Goal: Task Accomplishment & Management: Complete application form

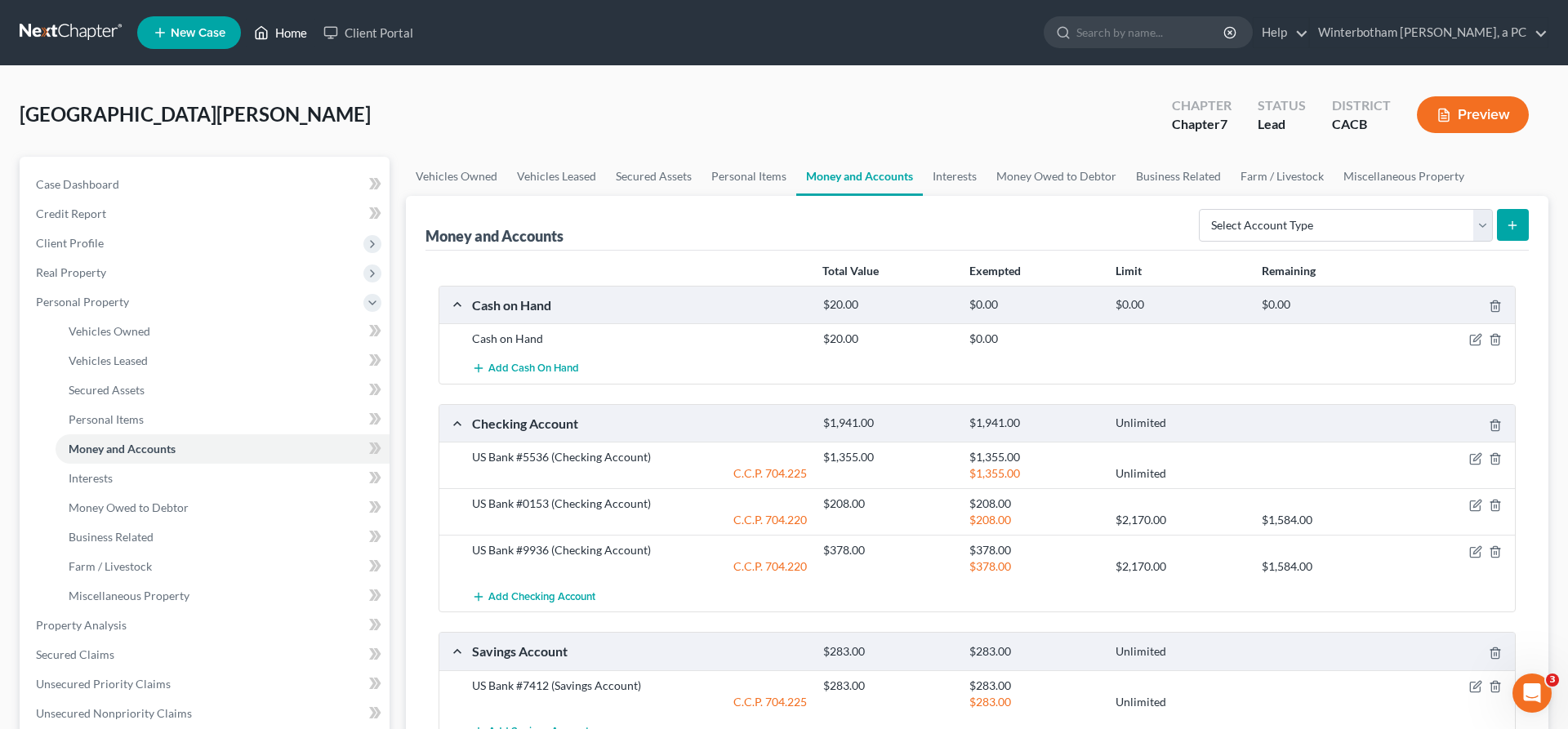
click at [246, 26] on link "Home" at bounding box center [280, 33] width 69 height 30
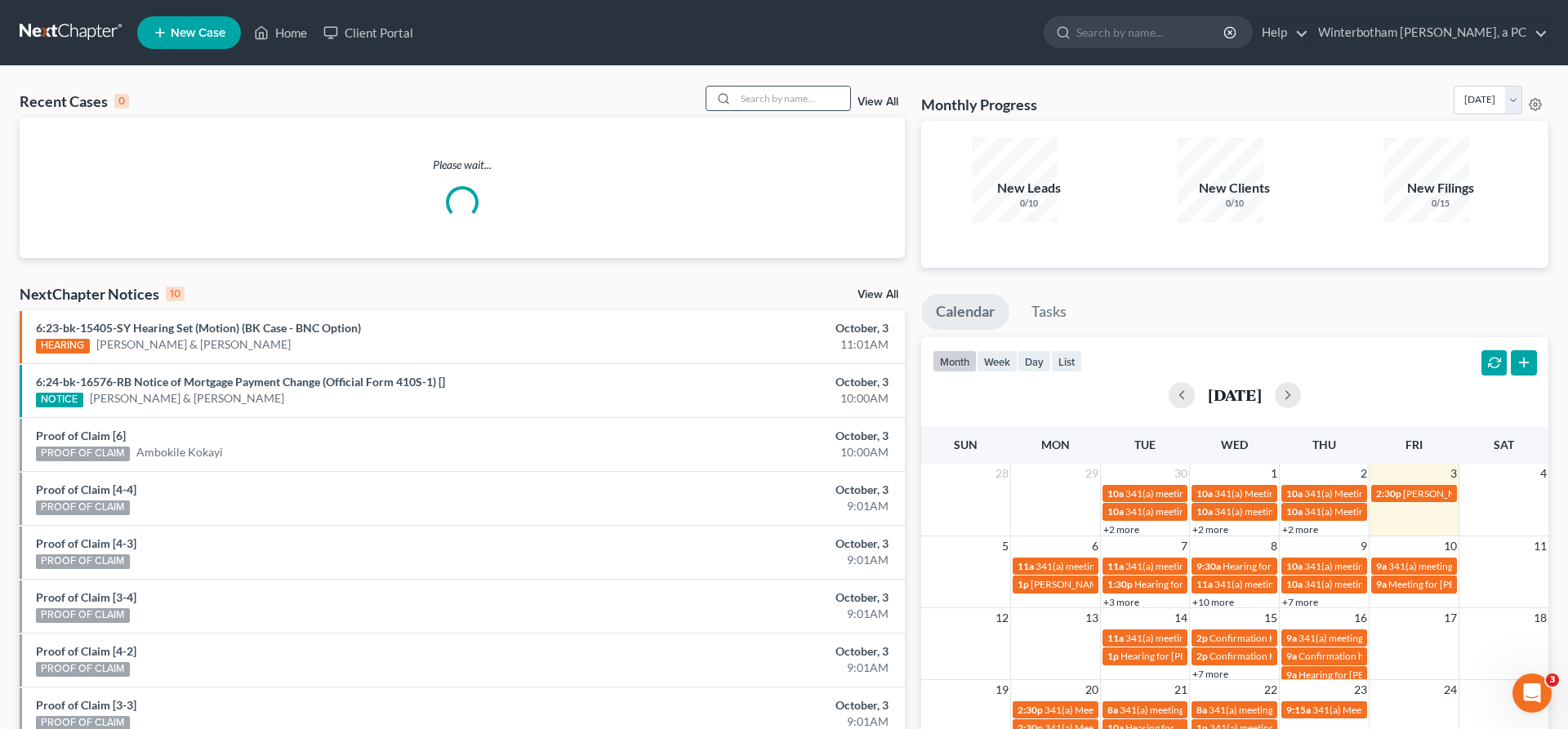
click at [818, 86] on input "search" at bounding box center [792, 98] width 114 height 24
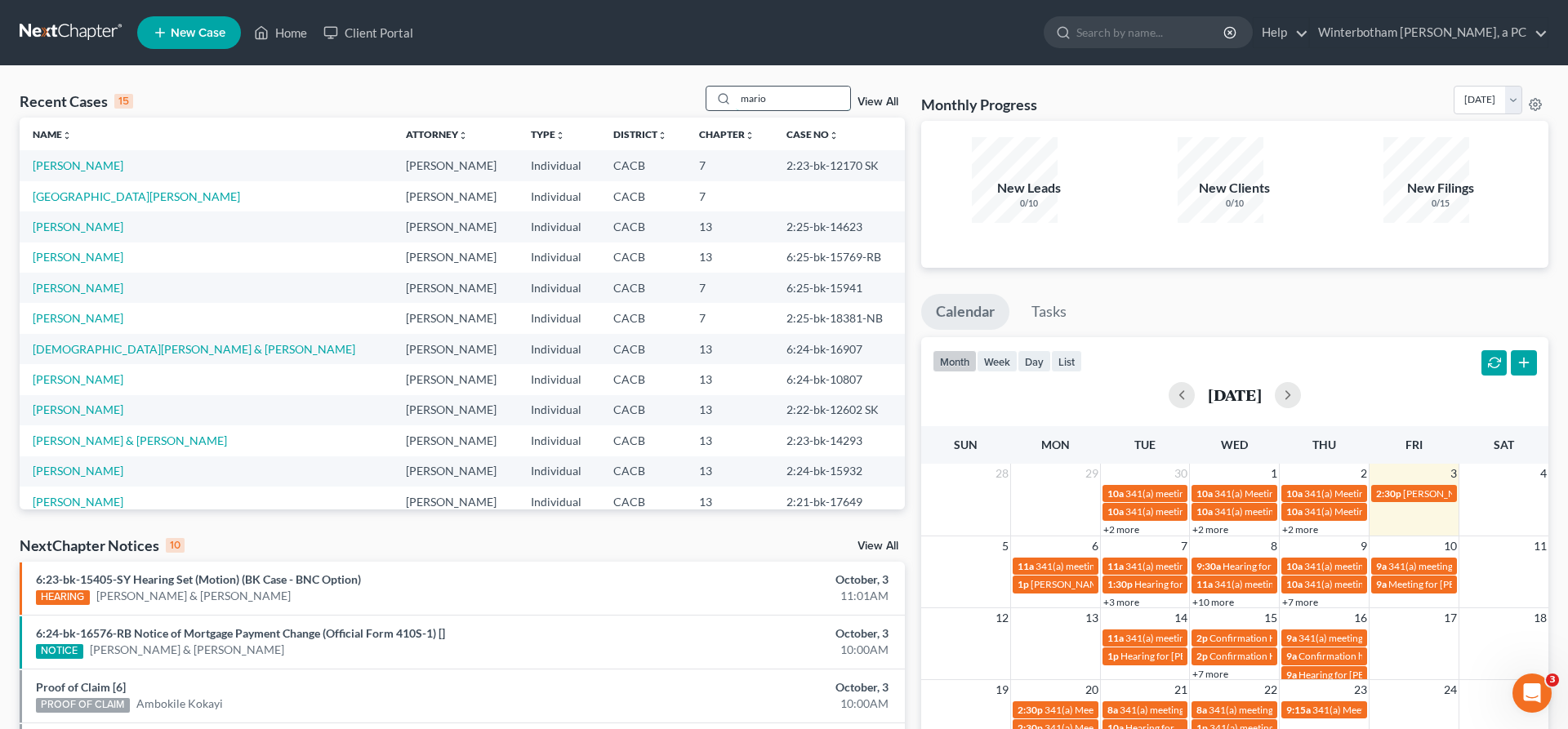
type input "mario"
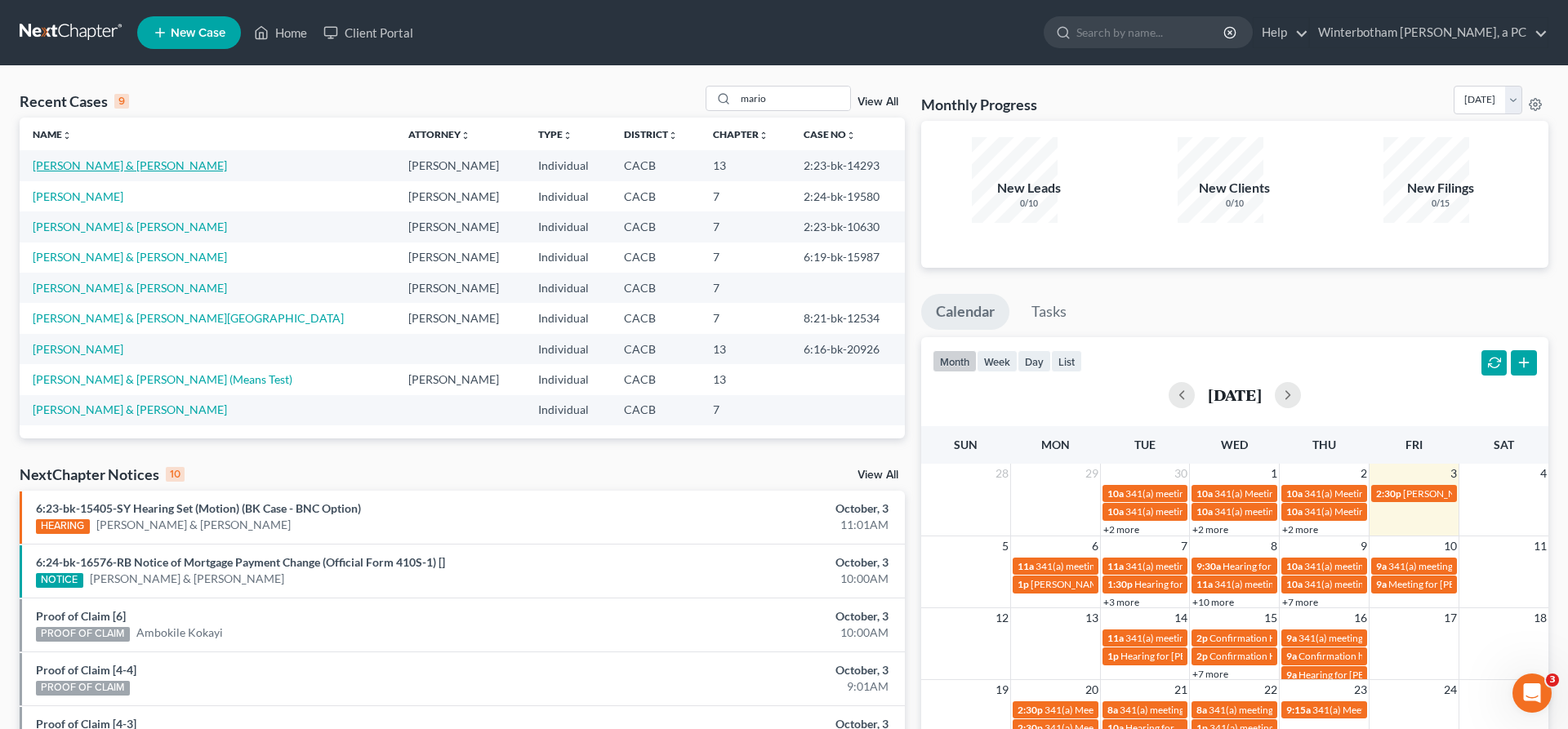
click at [68, 158] on link "[PERSON_NAME] & [PERSON_NAME]" at bounding box center [130, 165] width 194 height 14
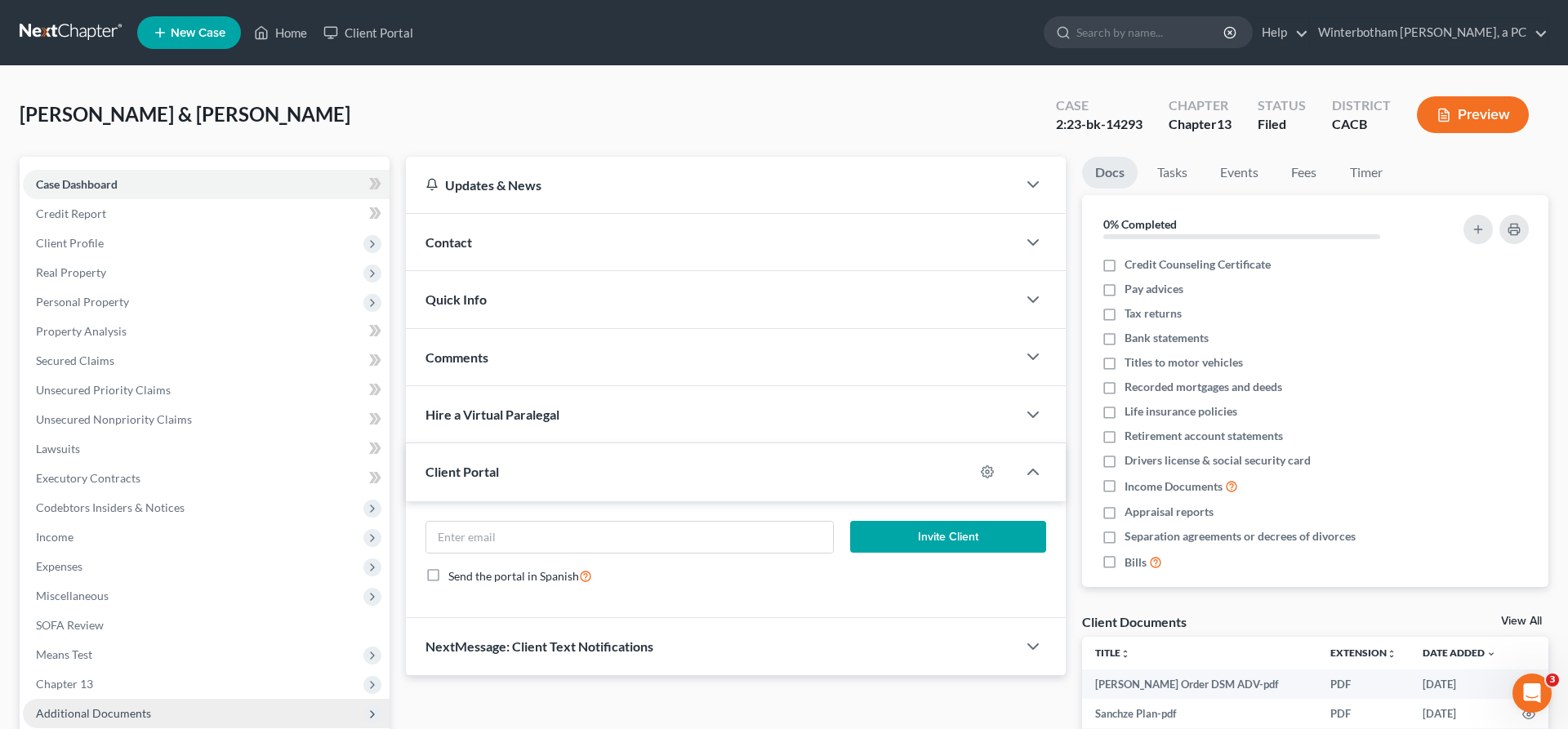
click at [86, 698] on span "Additional Documents" at bounding box center [206, 713] width 367 height 30
drag, startPoint x: 108, startPoint y: 614, endPoint x: 135, endPoint y: 608, distance: 27.7
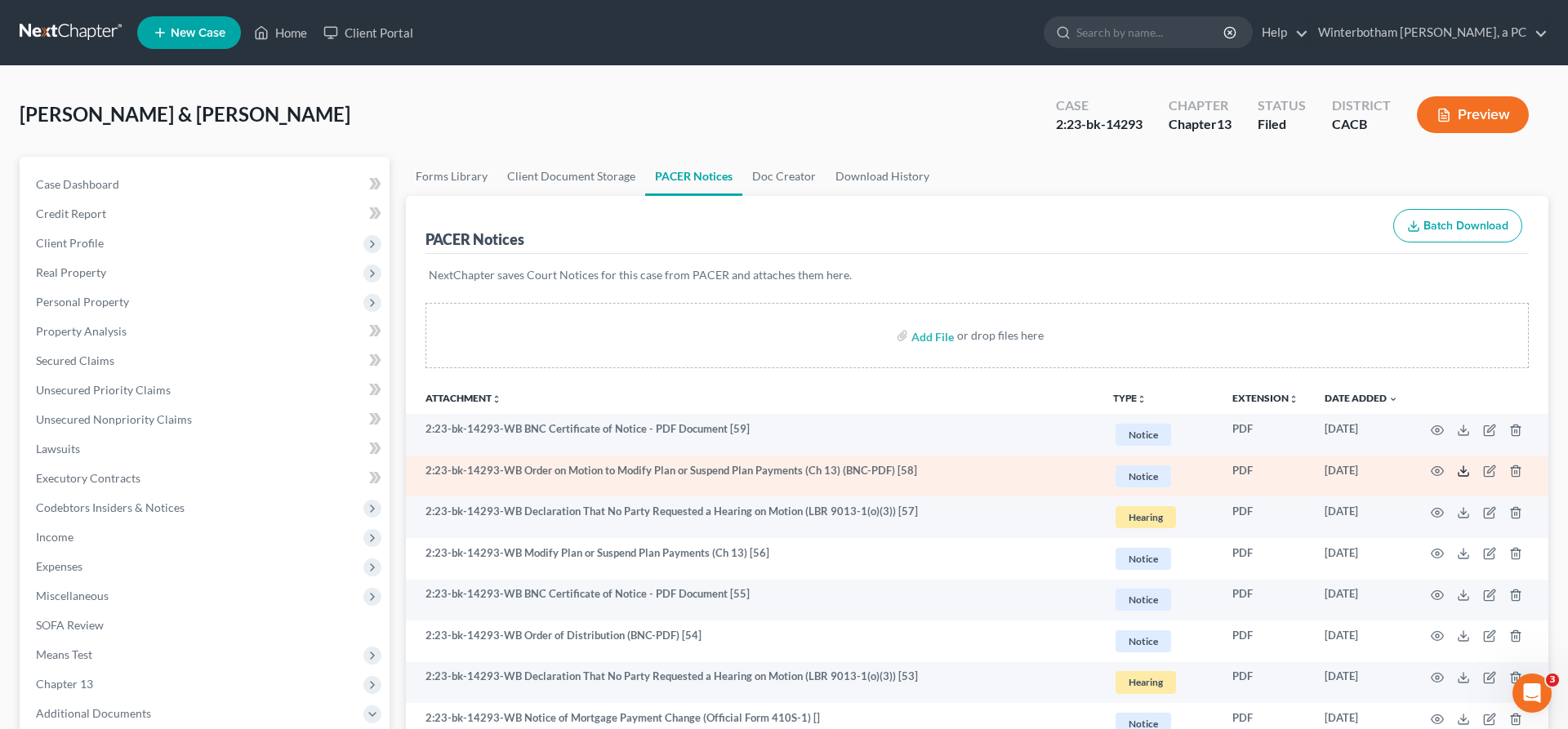
click at [1470, 465] on icon at bounding box center [1463, 470] width 13 height 13
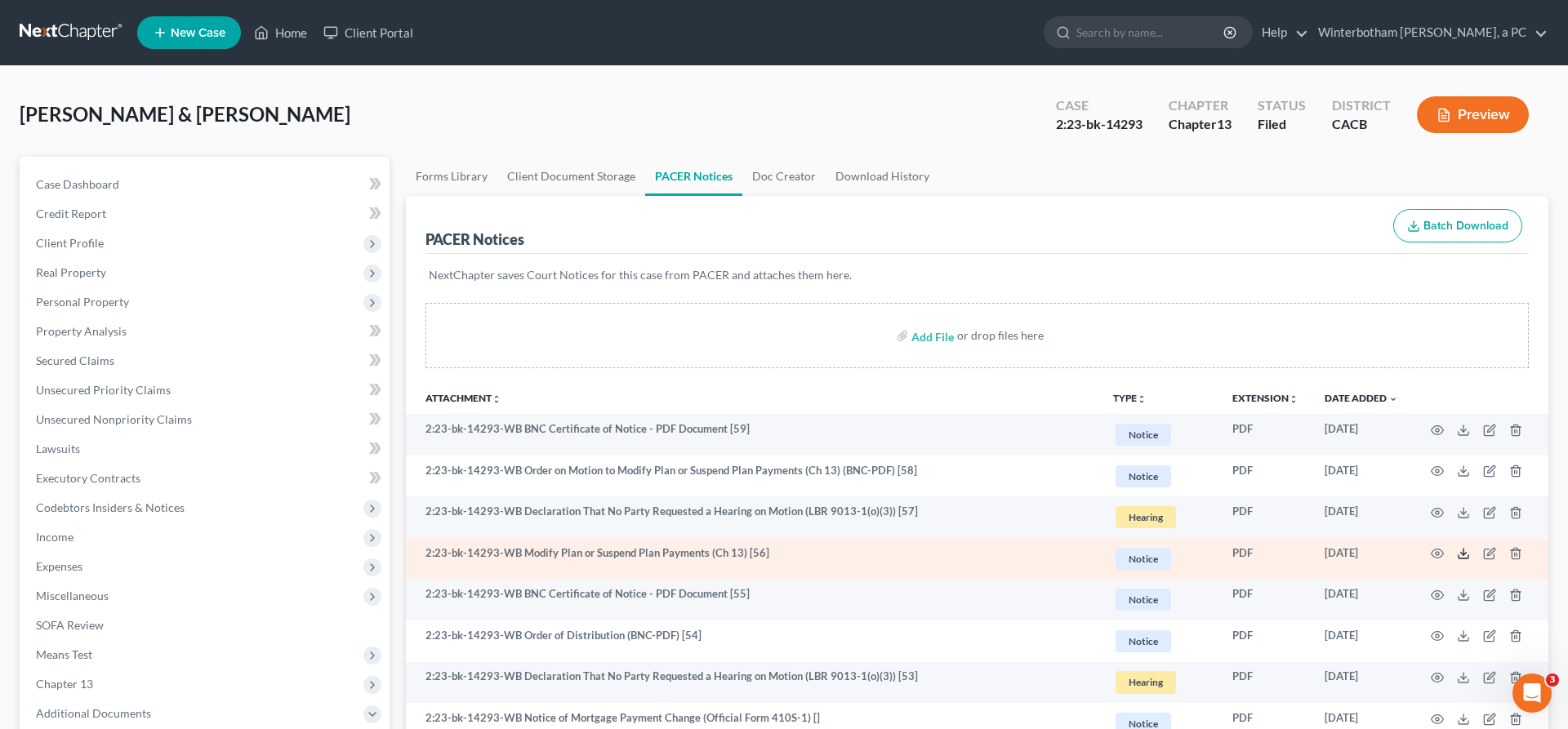
click at [1470, 547] on icon at bounding box center [1463, 553] width 13 height 13
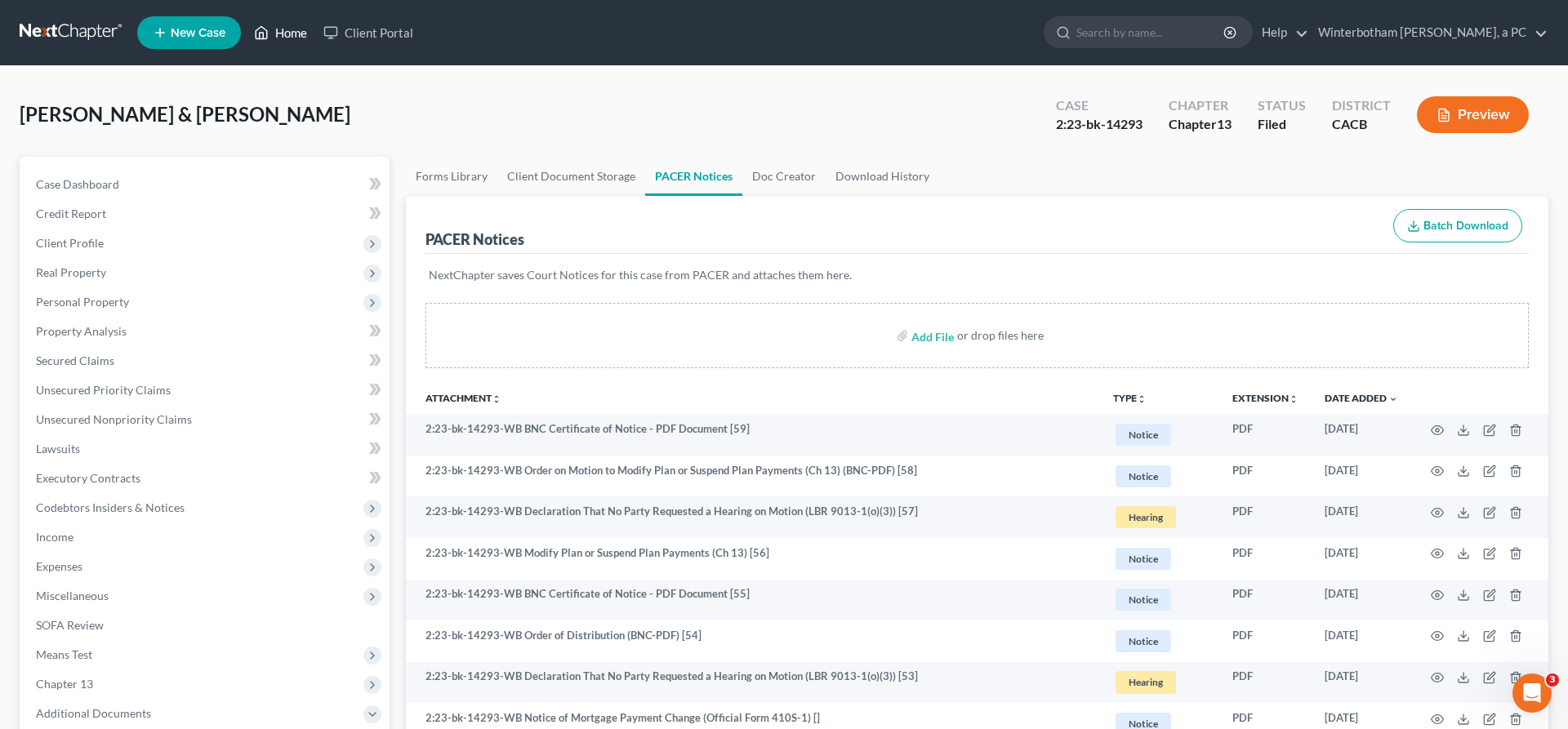
click at [246, 29] on link "Home" at bounding box center [280, 33] width 69 height 30
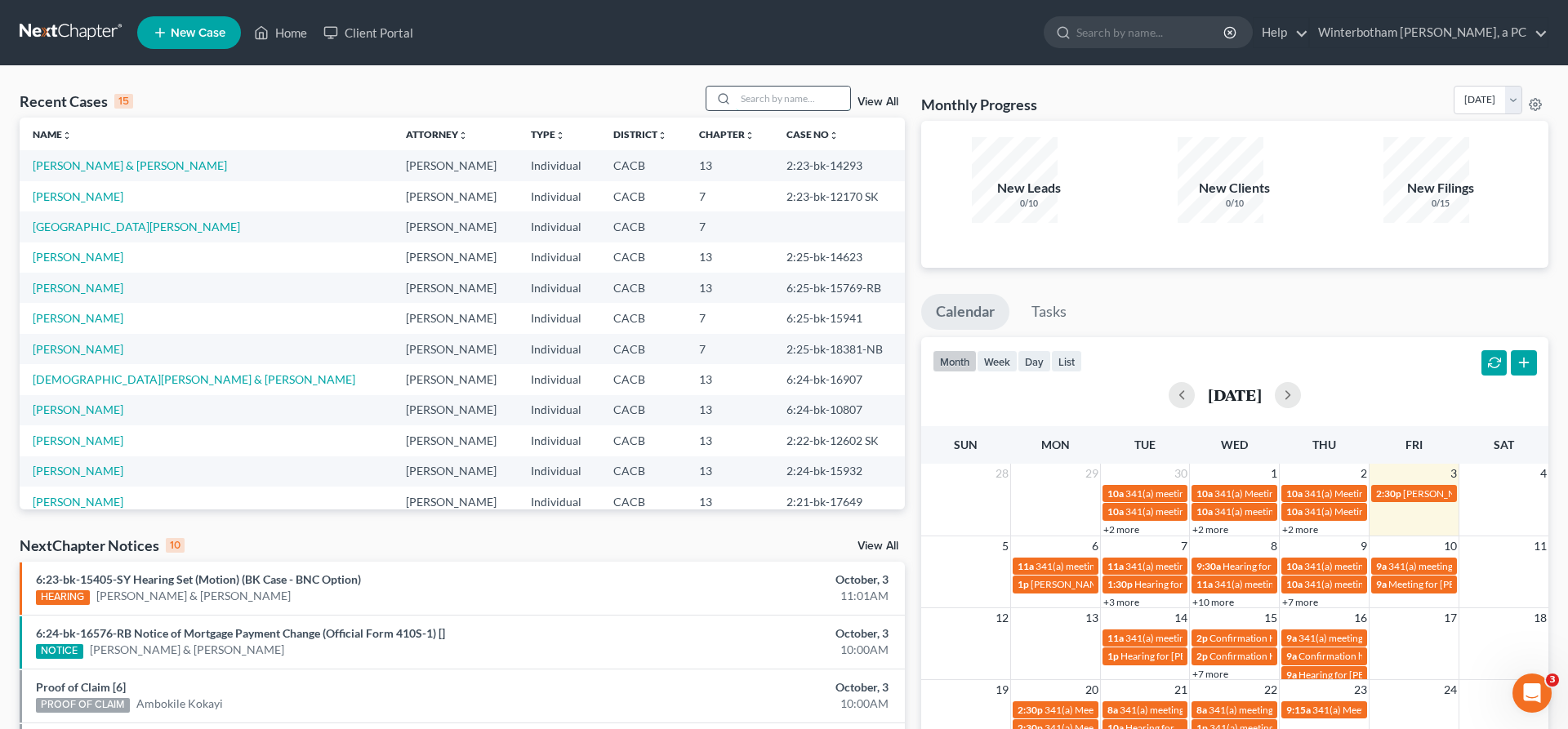
click at [810, 86] on input "search" at bounding box center [792, 98] width 114 height 24
type input "kitt"
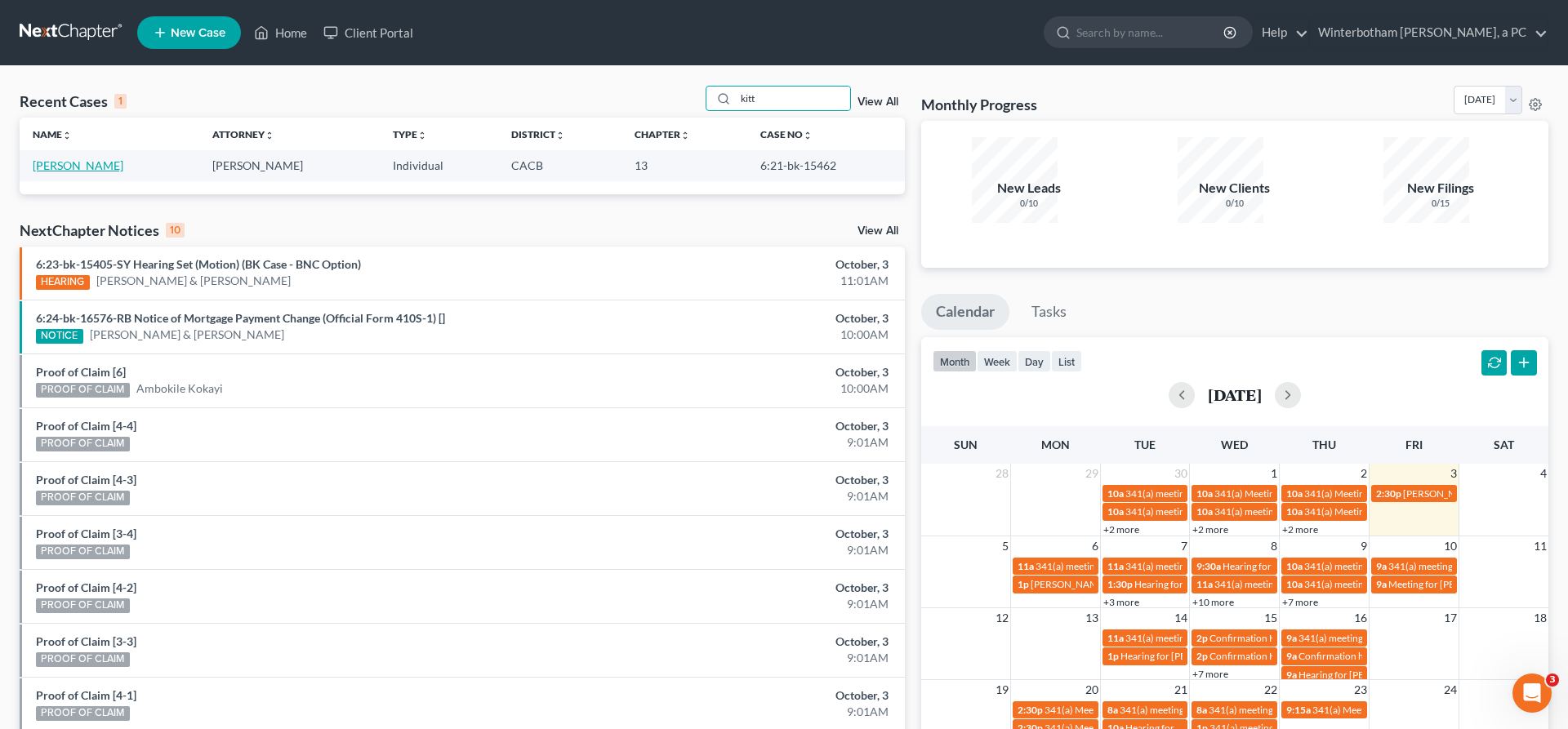
click at [61, 158] on link "[PERSON_NAME]" at bounding box center [77, 165] width 90 height 14
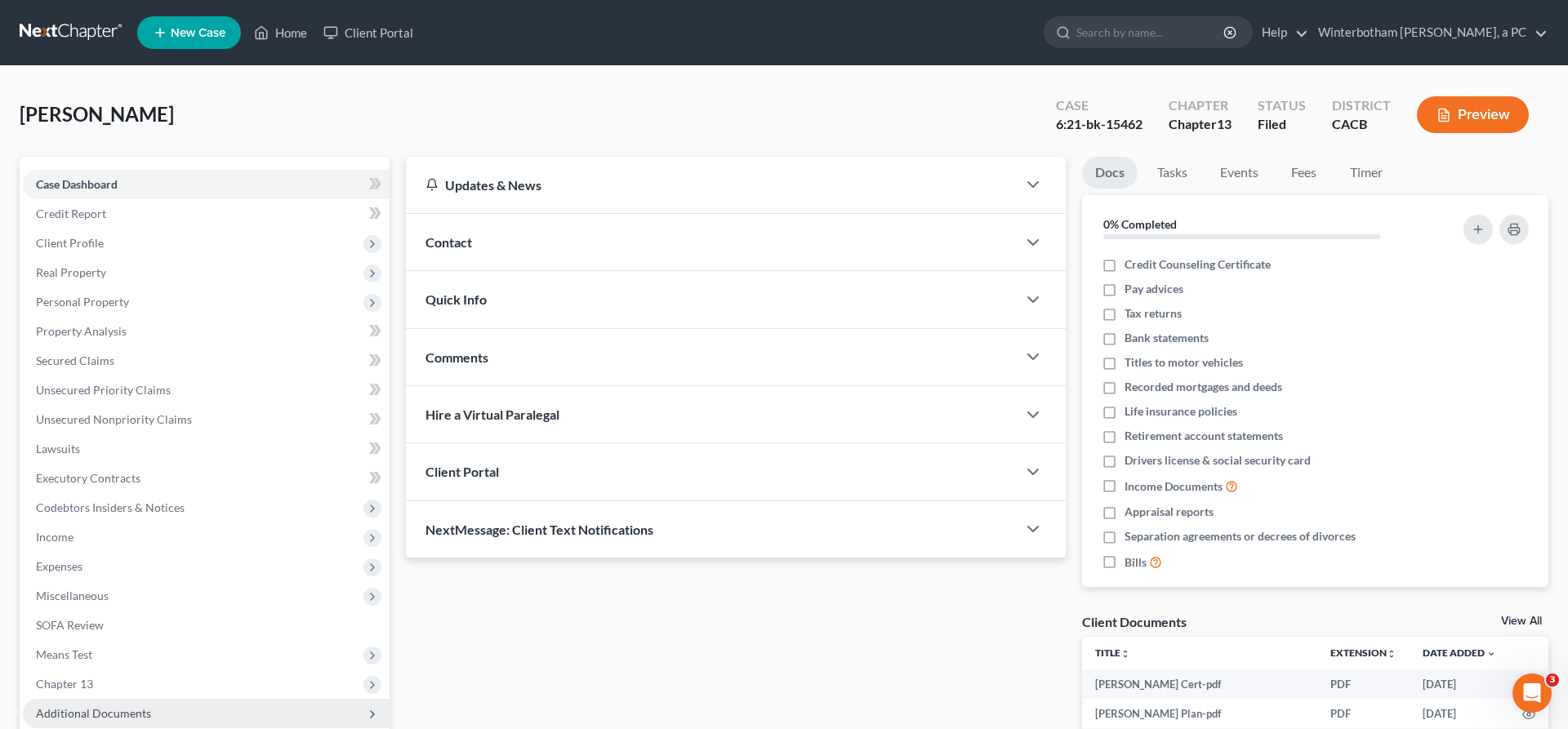
click at [97, 706] on span "Additional Documents" at bounding box center [93, 713] width 115 height 14
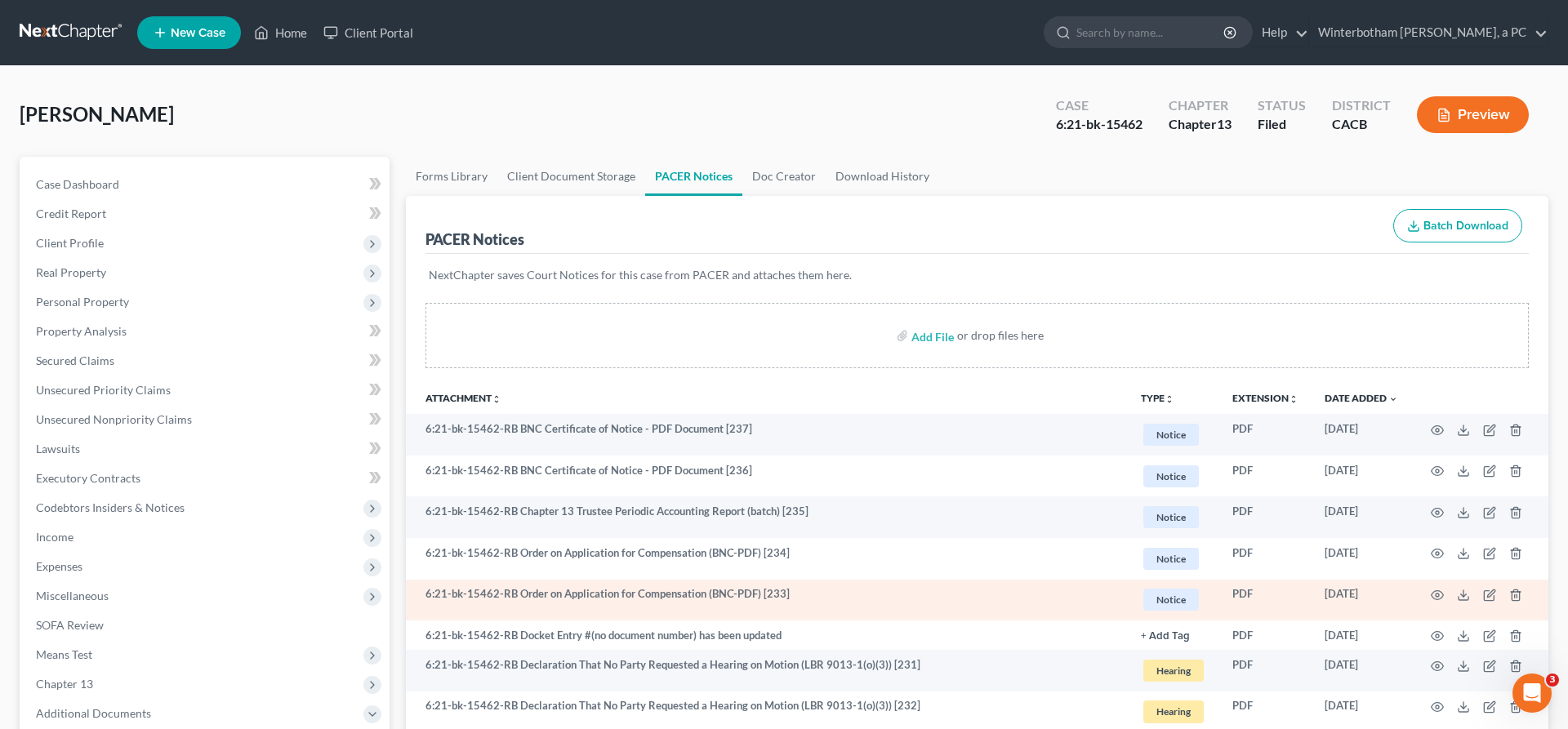
drag, startPoint x: 839, startPoint y: 479, endPoint x: 845, endPoint y: 487, distance: 10.0
click at [845, 579] on td "6:21-bk-15462-RB Order on Application for Compensation (BNC-PDF) [233]" at bounding box center [766, 600] width 722 height 42
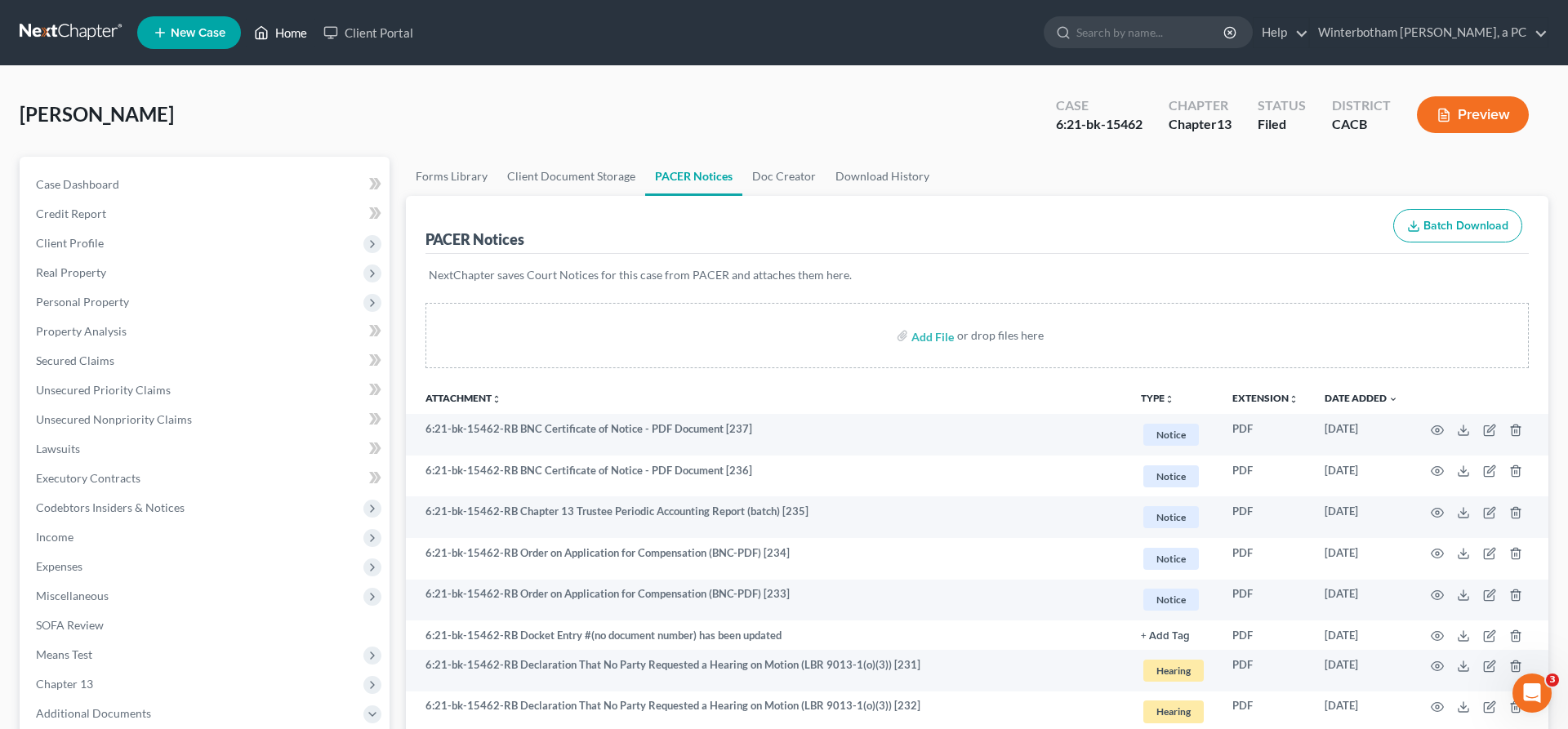
click at [246, 30] on link "Home" at bounding box center [280, 33] width 69 height 30
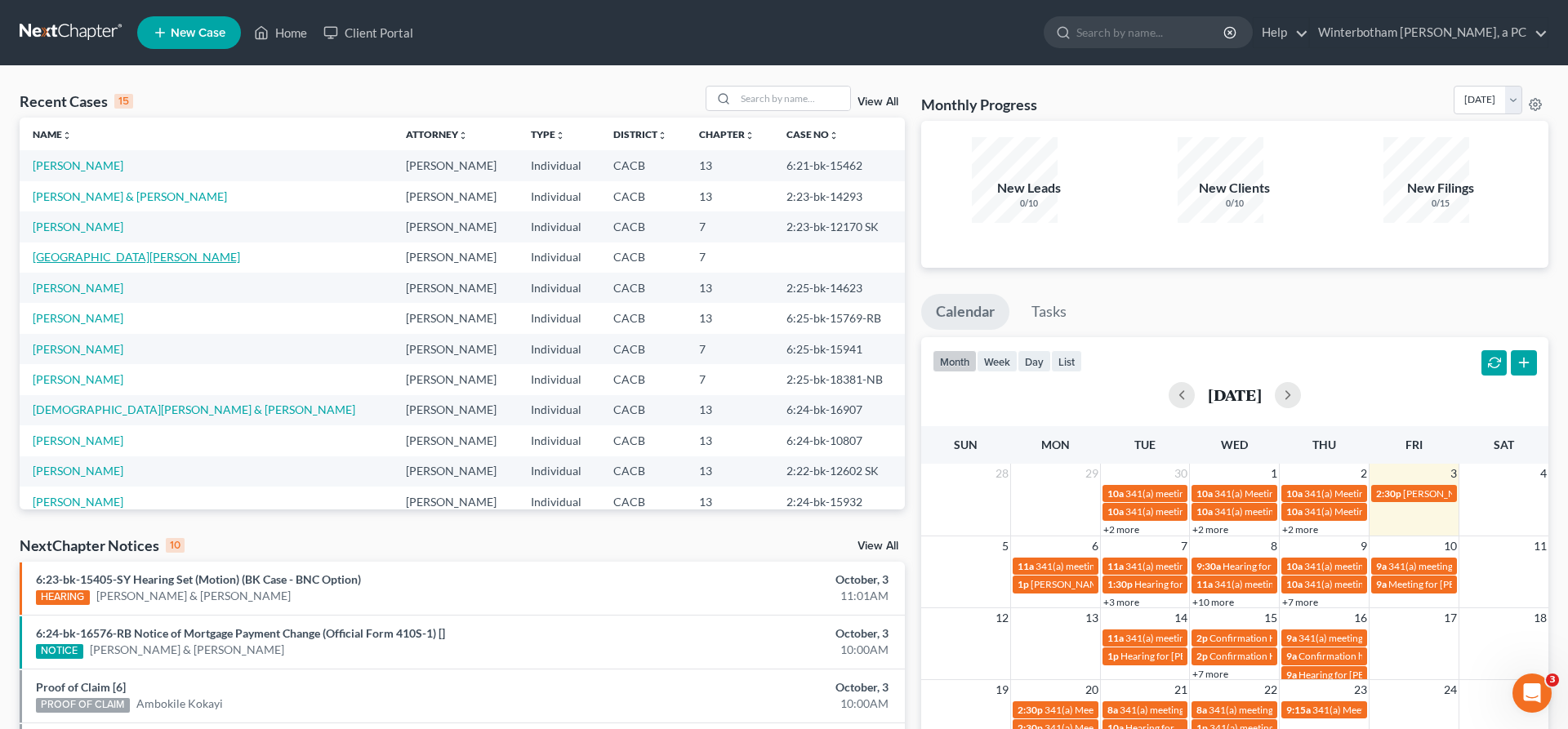
click at [71, 250] on link "[GEOGRAPHIC_DATA][PERSON_NAME]" at bounding box center [136, 257] width 207 height 14
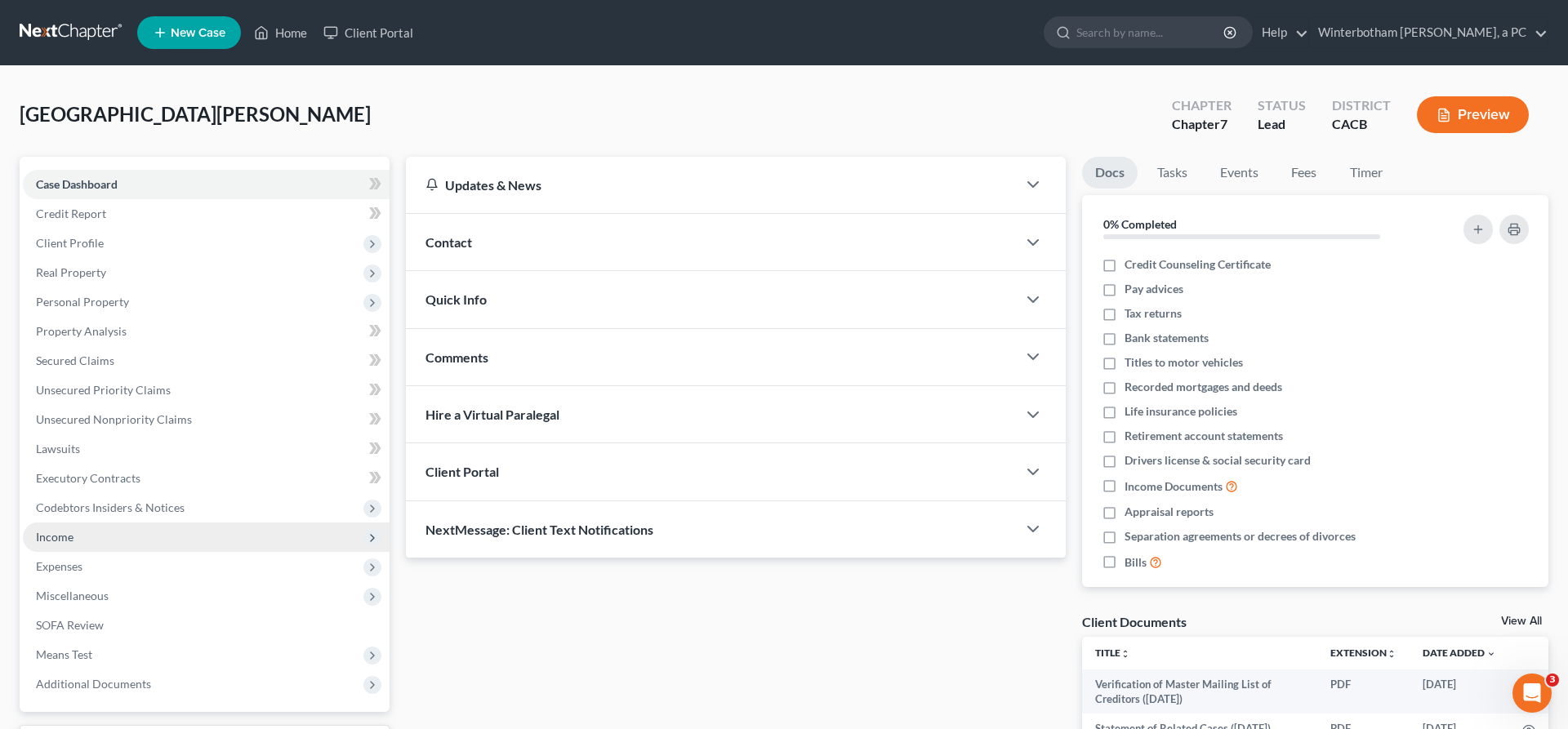
click at [106, 522] on span "Income" at bounding box center [206, 537] width 367 height 30
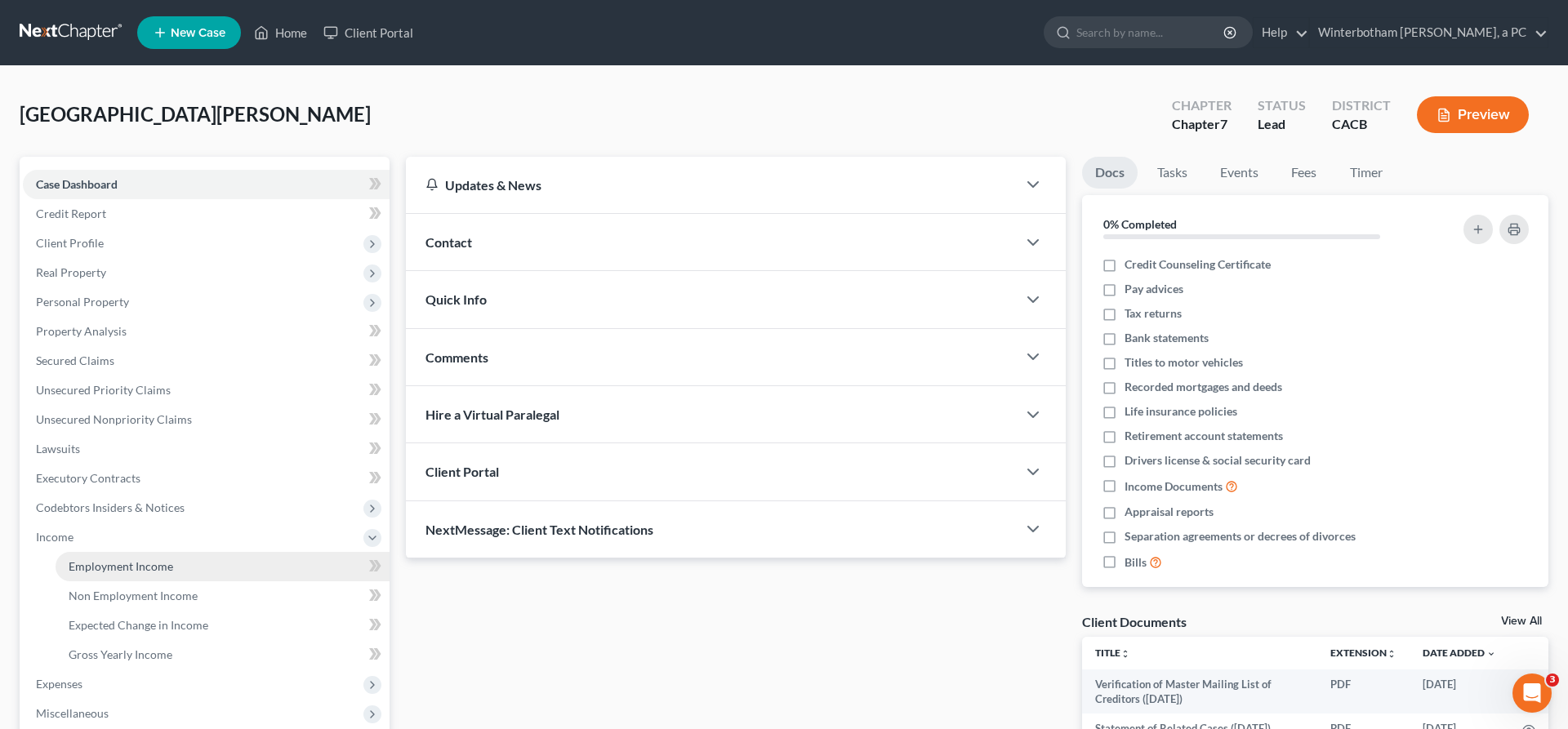
click at [108, 559] on span "Employment Income" at bounding box center [120, 566] width 104 height 14
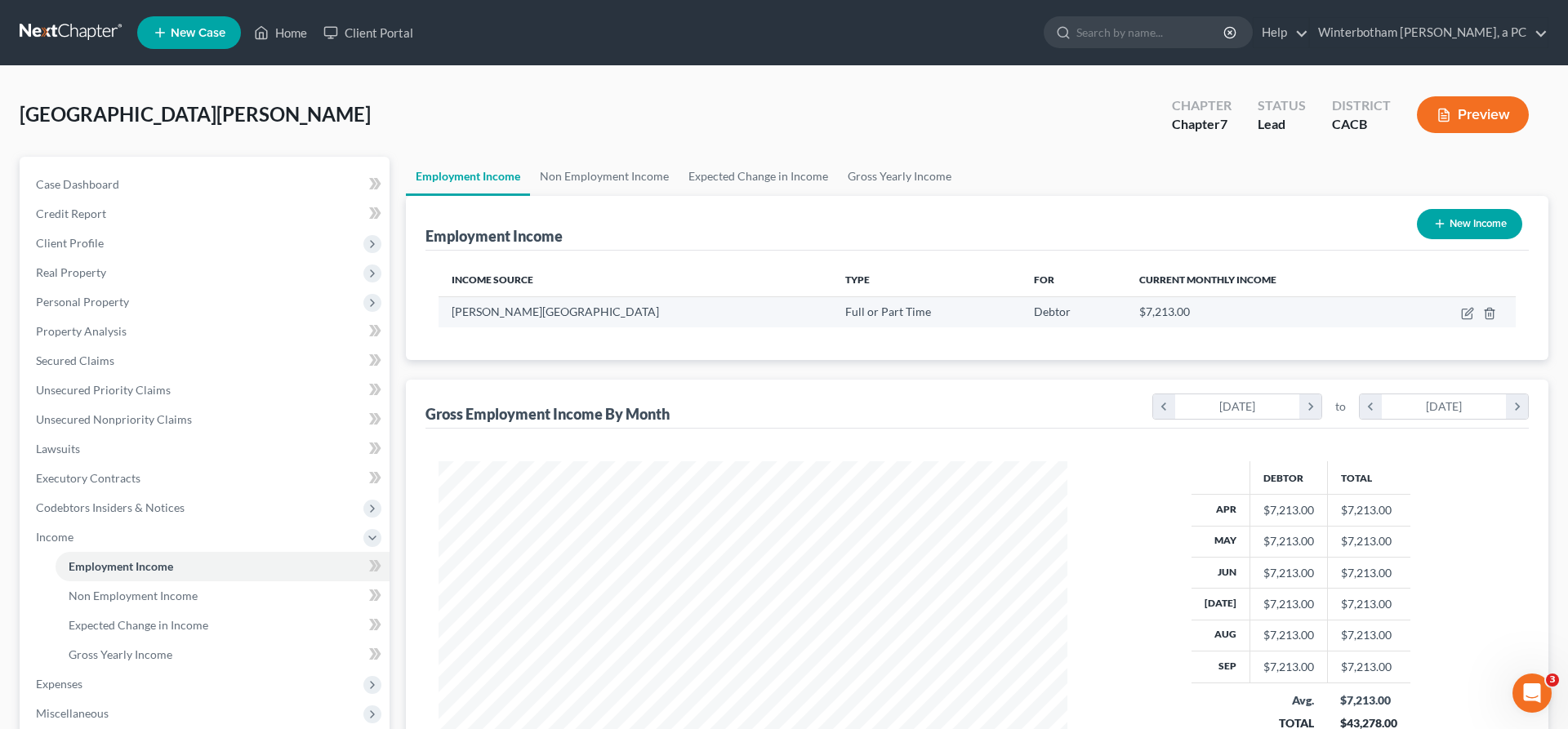
scroll to position [314, 661]
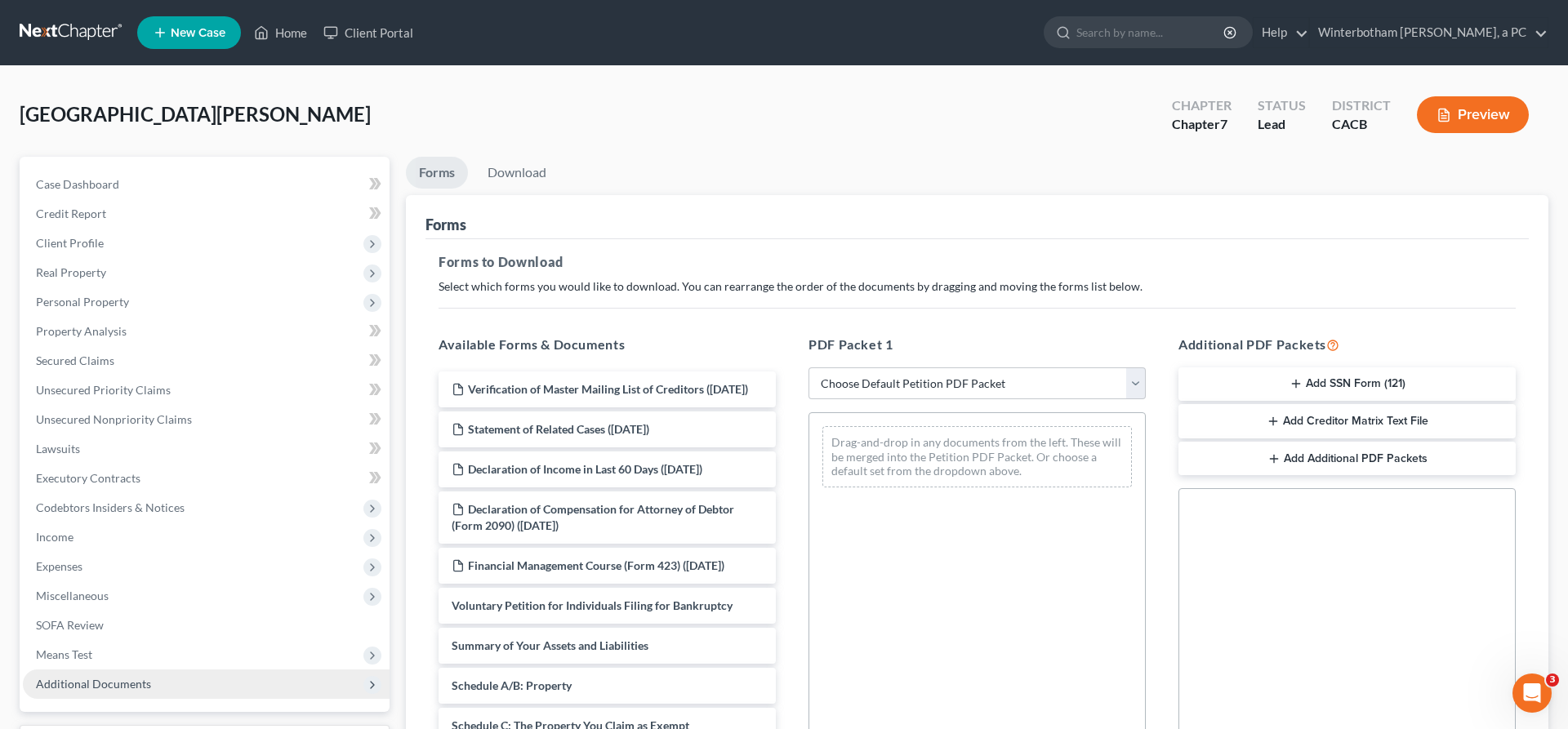
click at [155, 670] on span "Additional Documents" at bounding box center [206, 684] width 367 height 30
click at [151, 728] on span "Client Document Storage" at bounding box center [132, 742] width 128 height 14
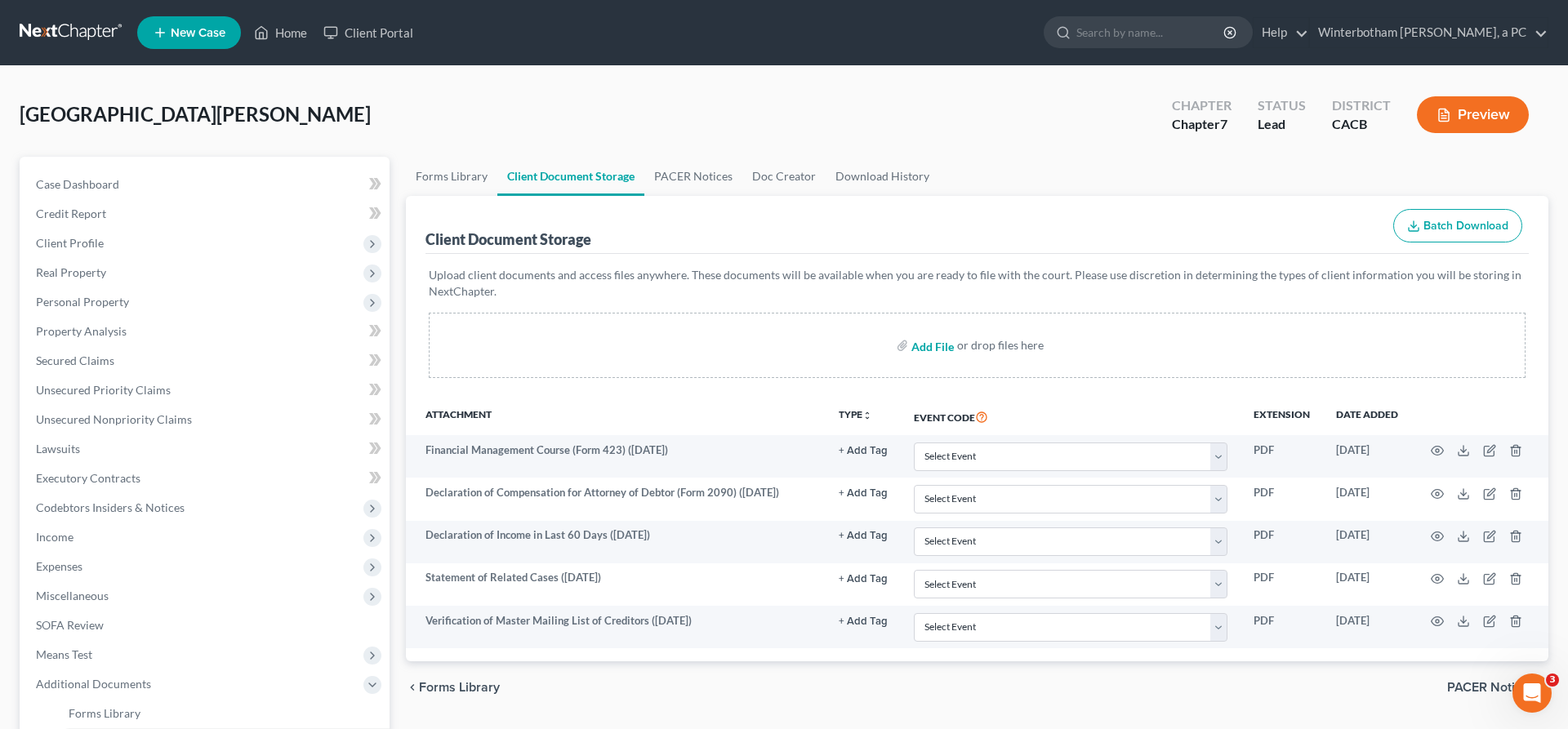
click at [949, 331] on input "file" at bounding box center [931, 346] width 40 height 30
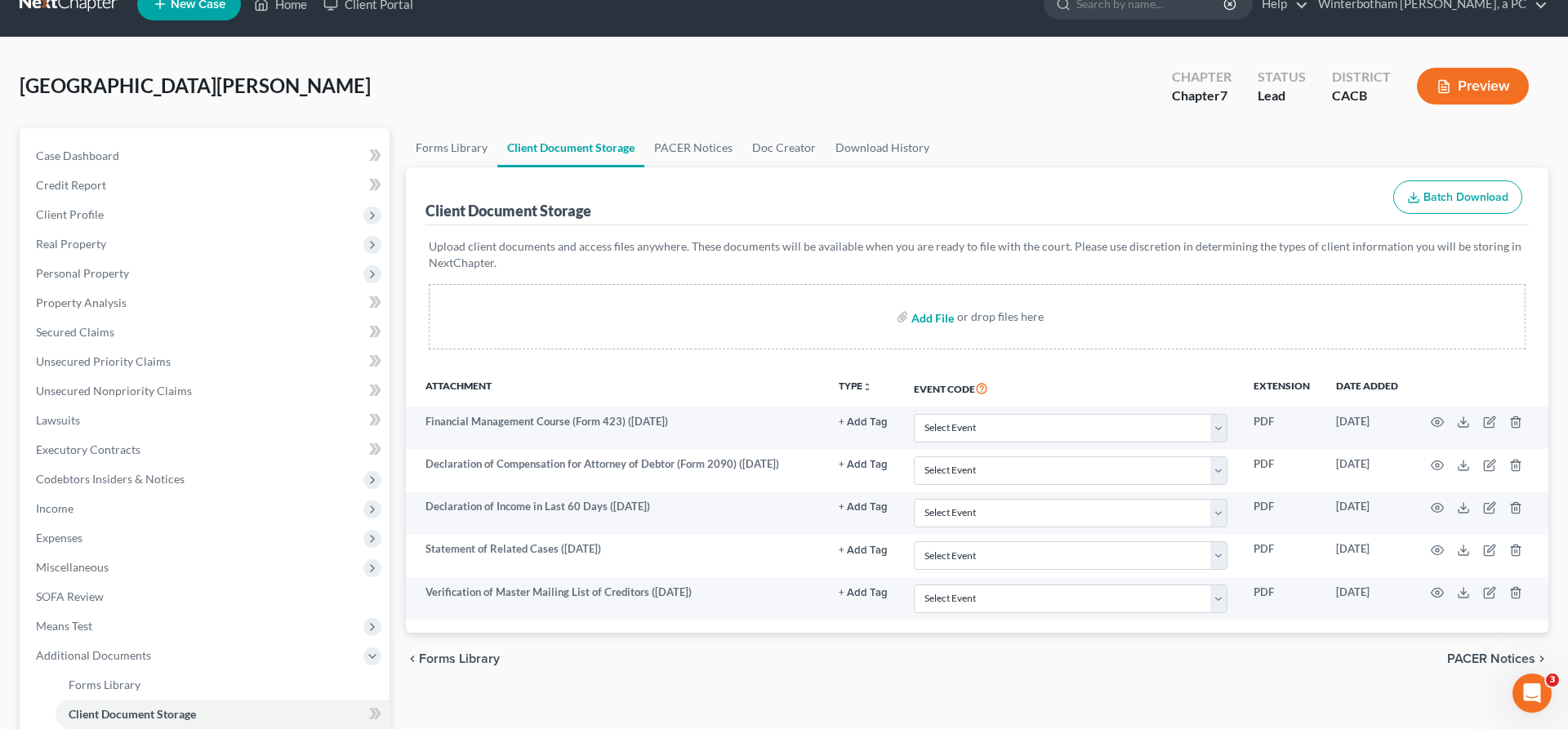
scroll to position [43, 0]
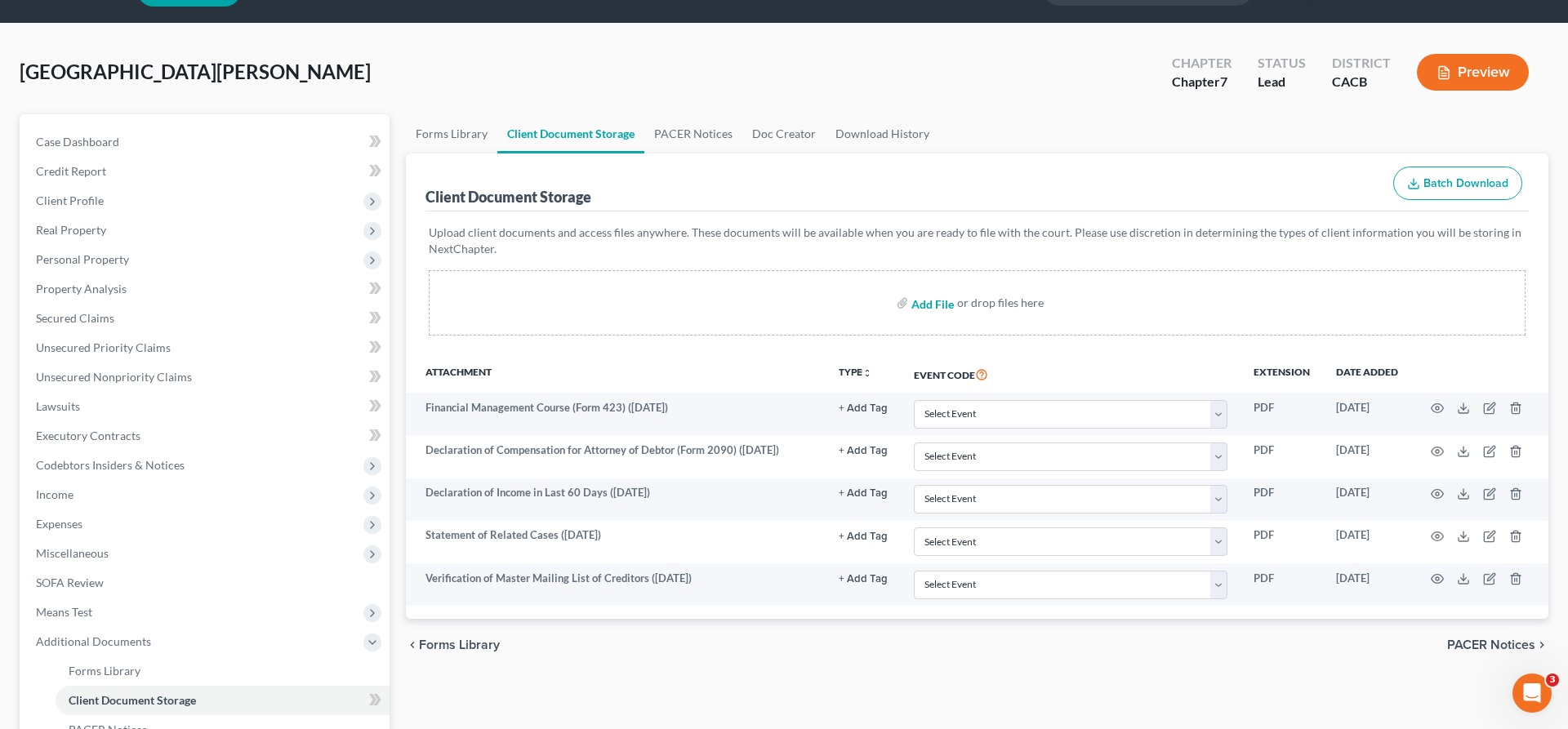
type input "C:\fakepath\[GEOGRAPHIC_DATA][PERSON_NAME] CDL-SSN.pdf"
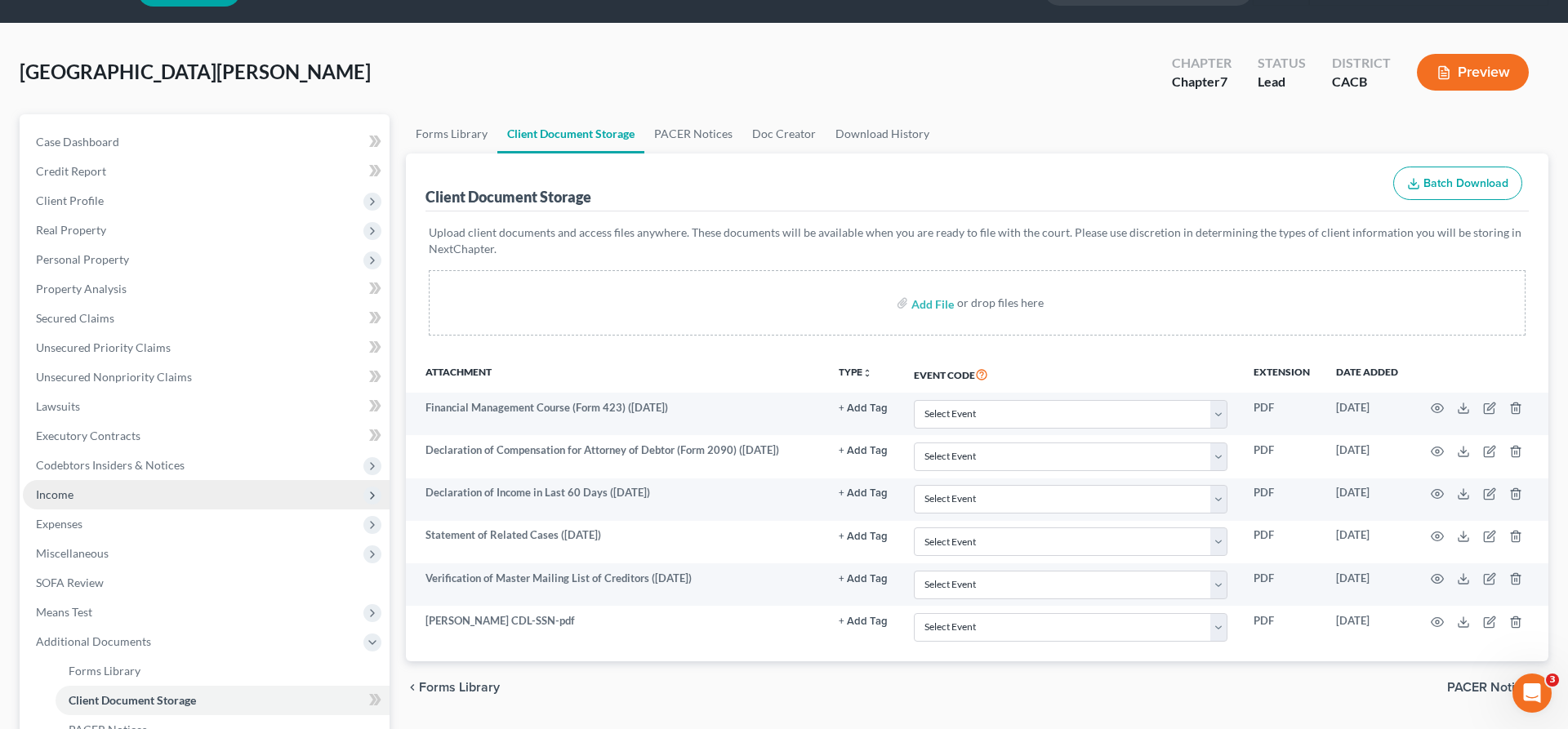
click at [61, 479] on span "Income" at bounding box center [206, 494] width 367 height 30
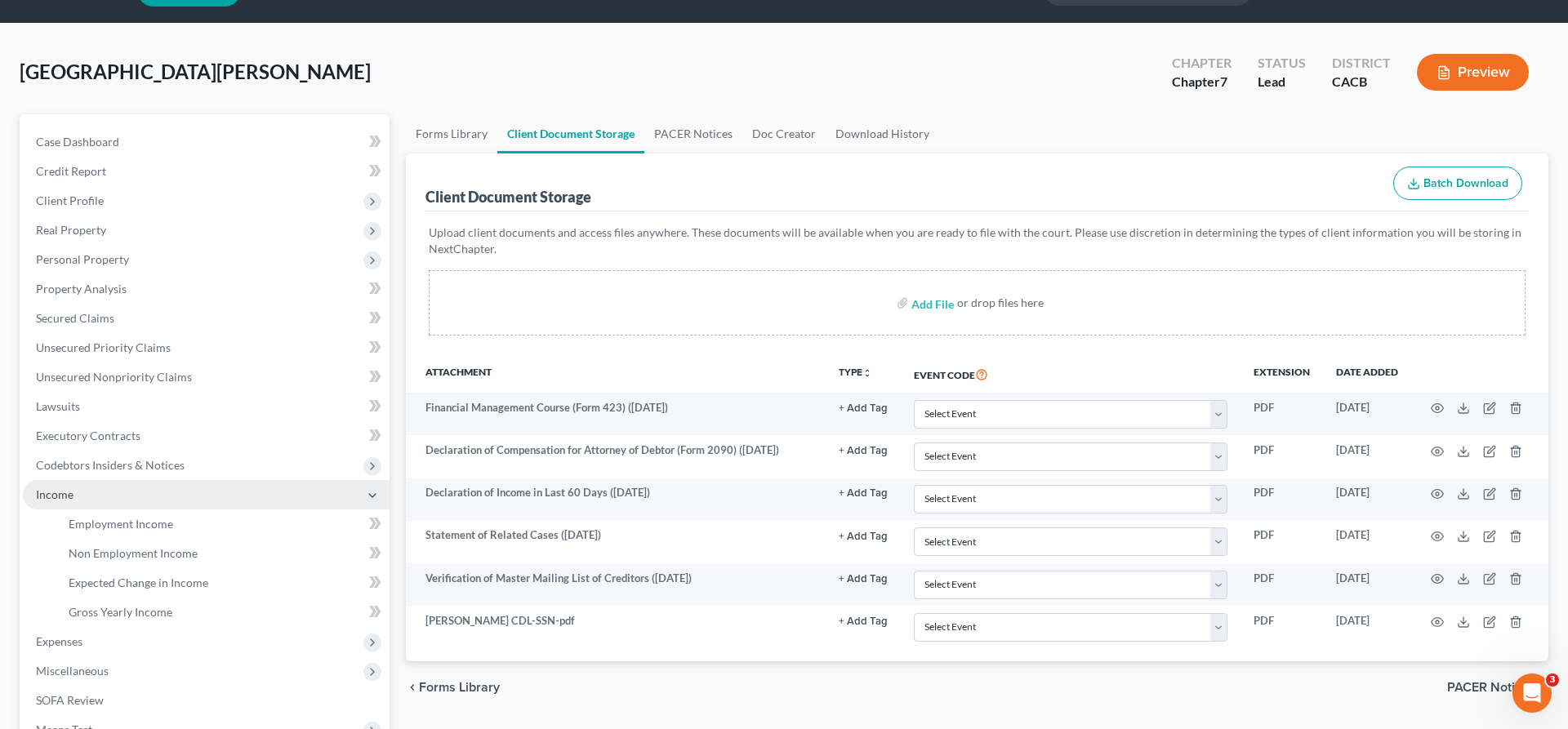
scroll to position [21, 0]
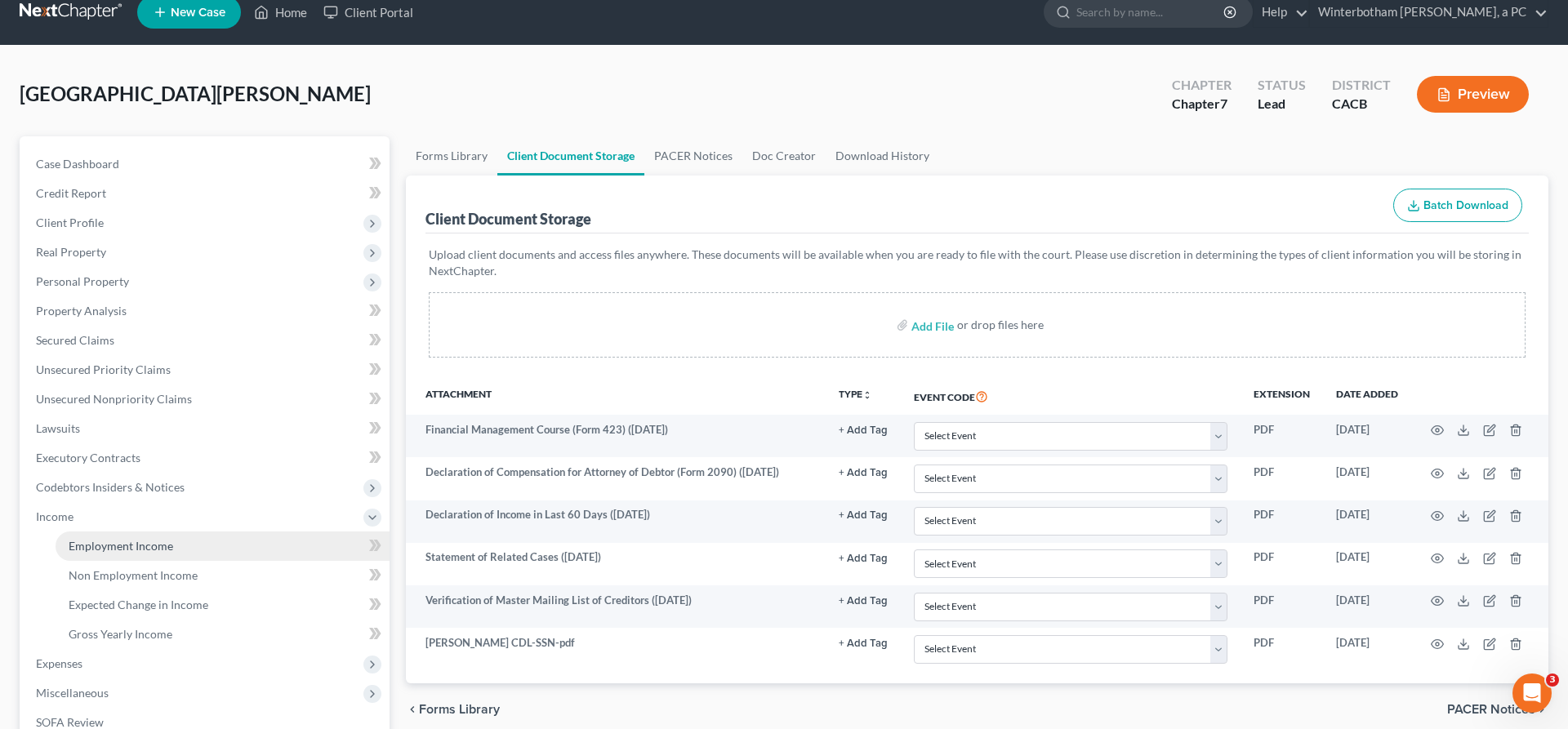
click at [98, 539] on span "Employment Income" at bounding box center [120, 546] width 104 height 14
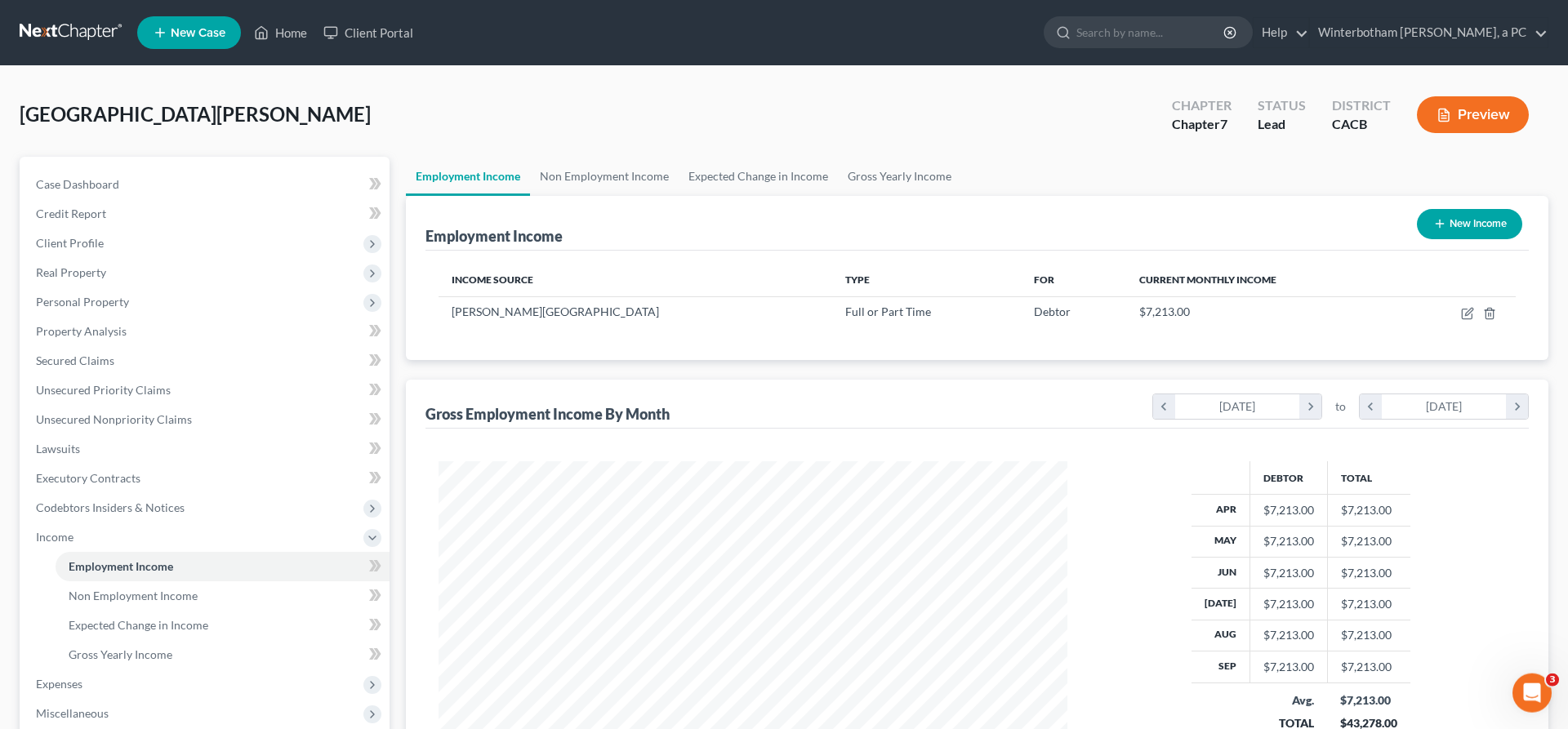
scroll to position [314, 661]
click at [1474, 307] on icon "button" at bounding box center [1467, 313] width 13 height 13
select select "0"
select select "4"
select select "0"
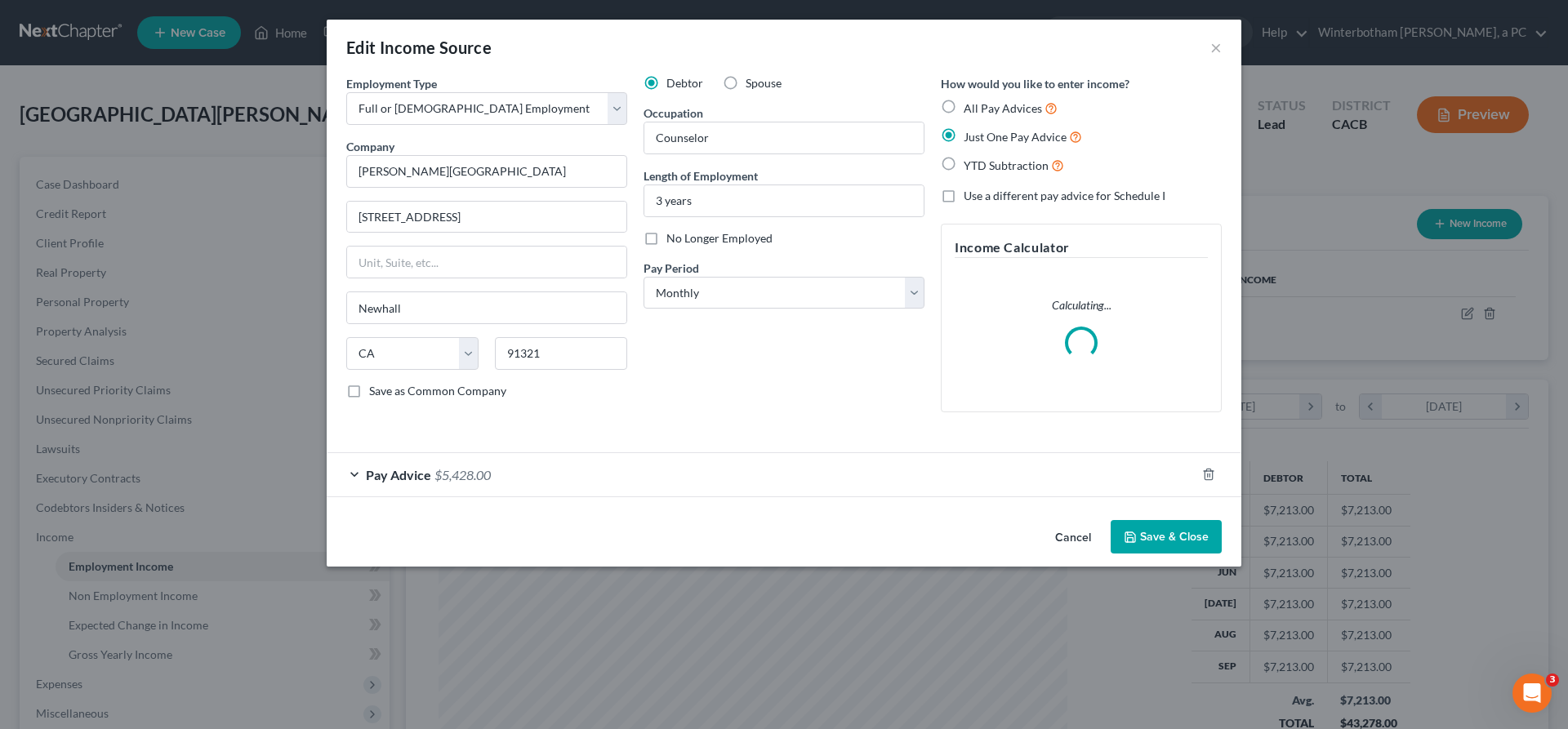
click at [764, 453] on div "Pay Advice $5,428.00" at bounding box center [761, 474] width 869 height 44
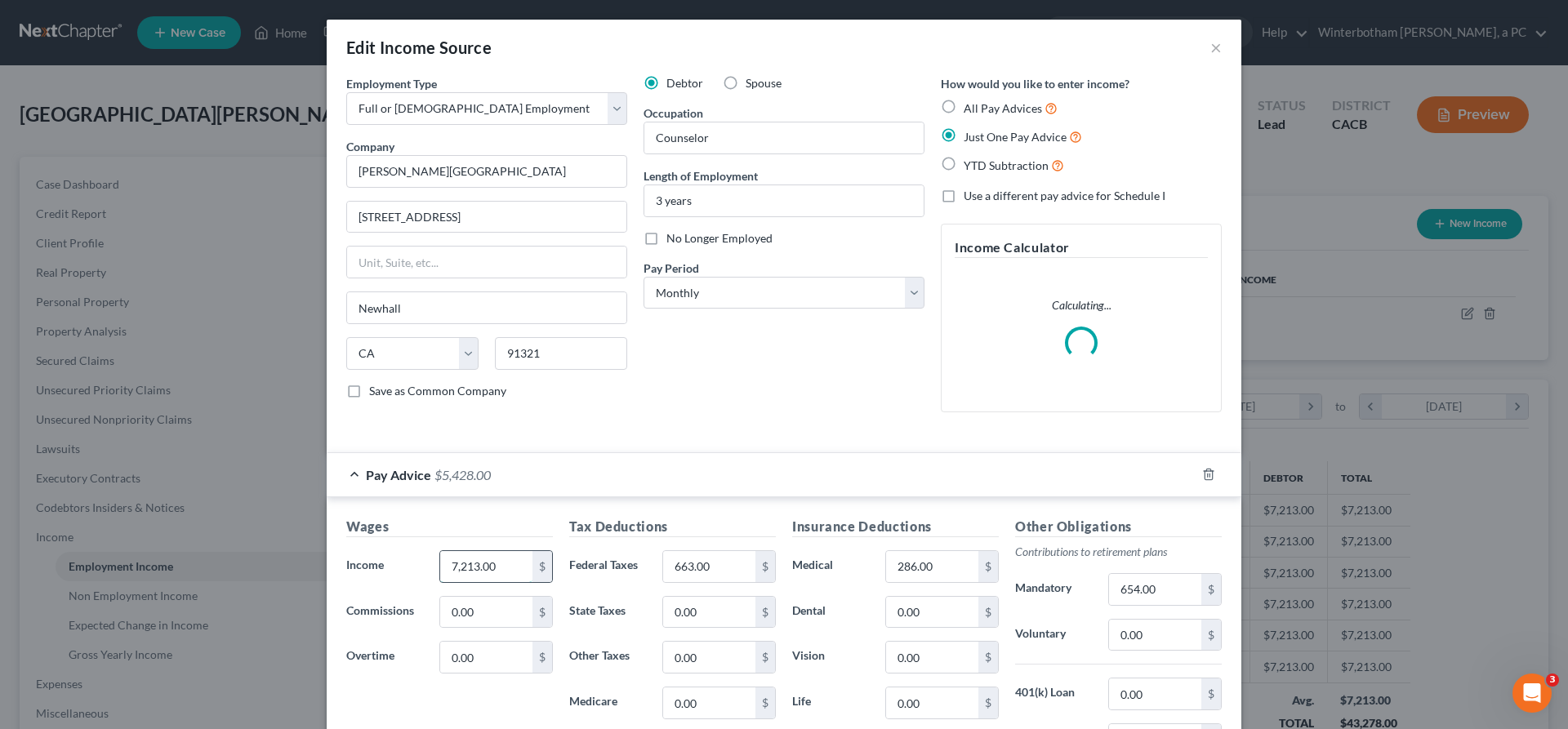
drag, startPoint x: 580, startPoint y: 427, endPoint x: 504, endPoint y: 429, distance: 76.0
click at [504, 551] on input "7,213.00" at bounding box center [486, 566] width 92 height 31
type input "0"
type input "7,509"
click at [742, 551] on input "663.00" at bounding box center [709, 566] width 92 height 31
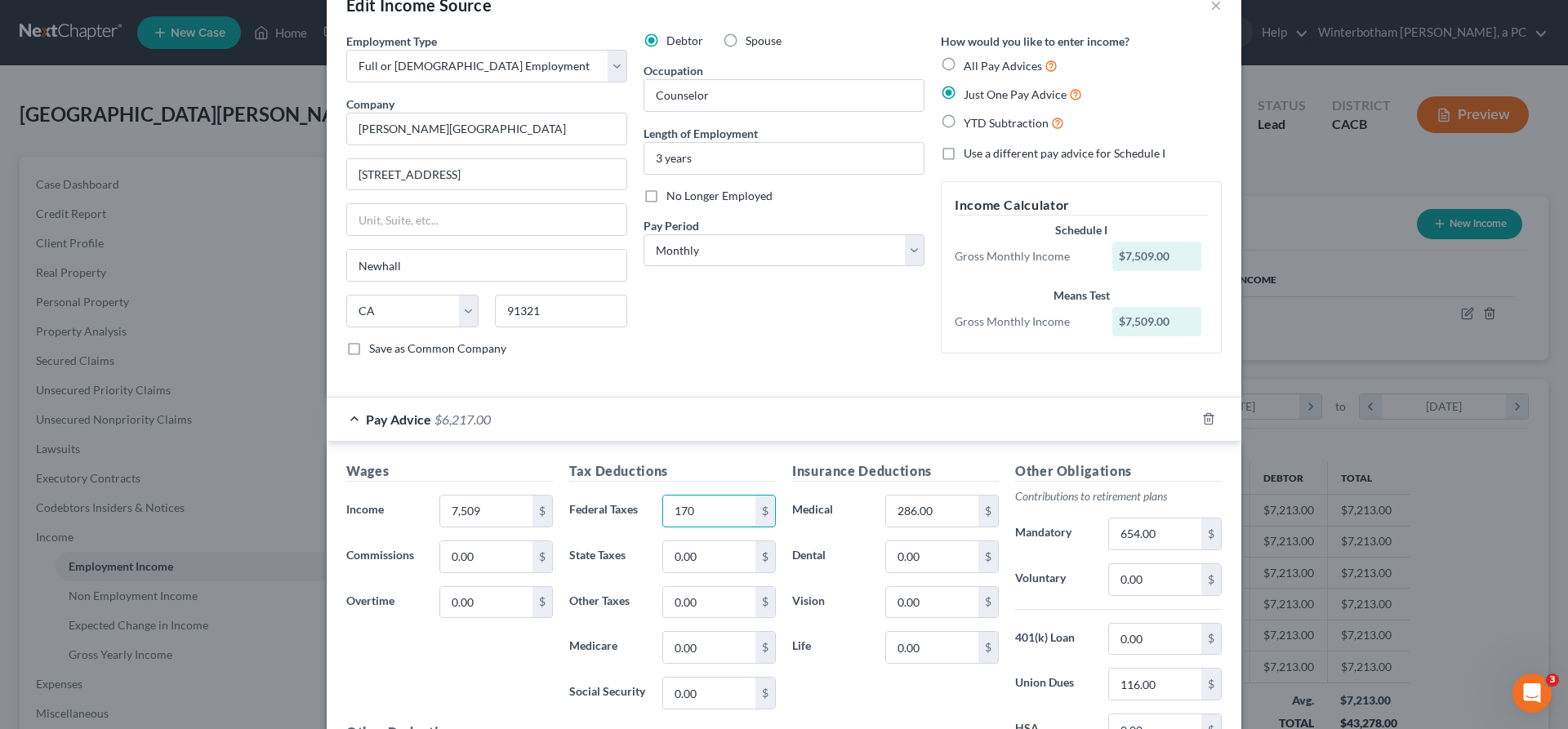
scroll to position [59, 0]
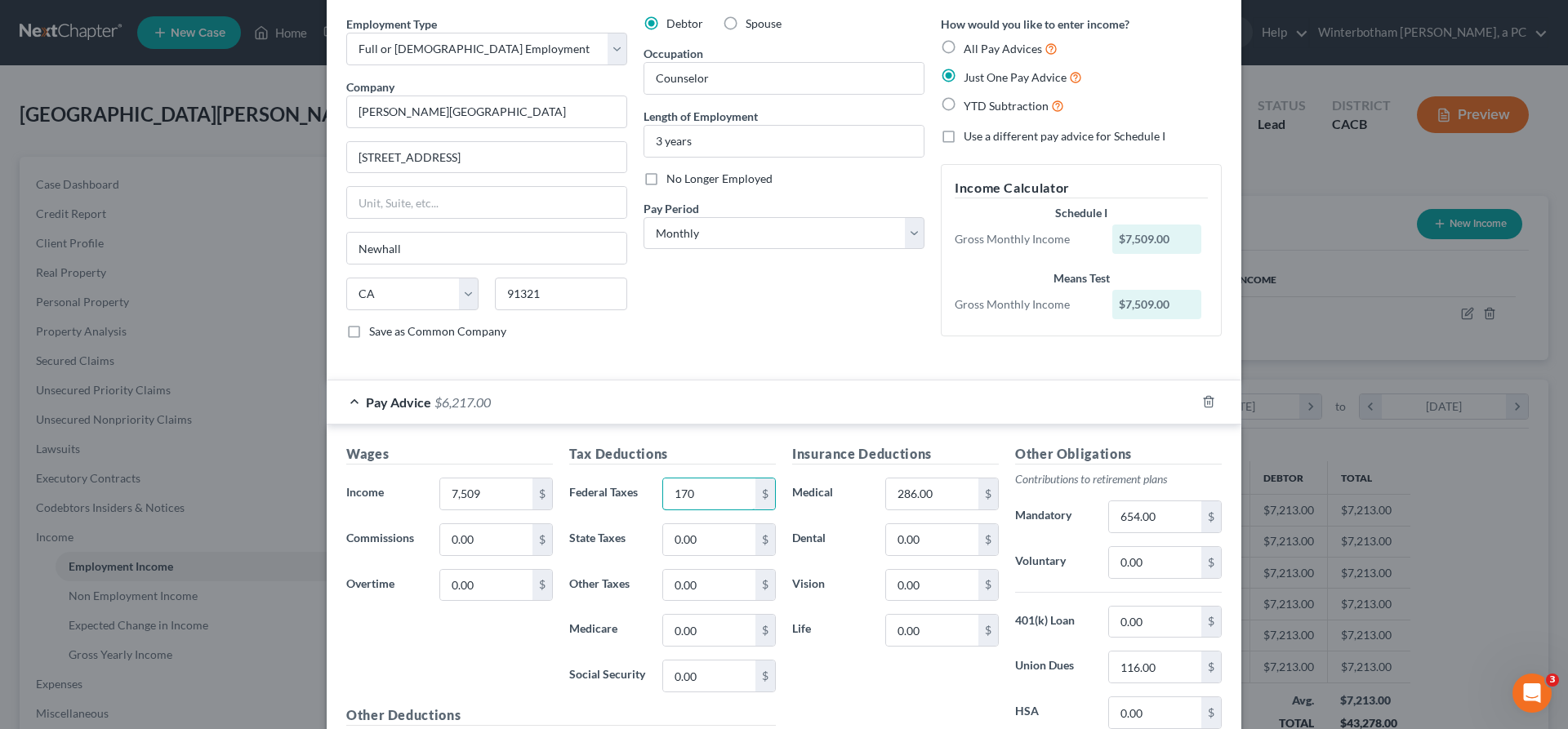
type input "170"
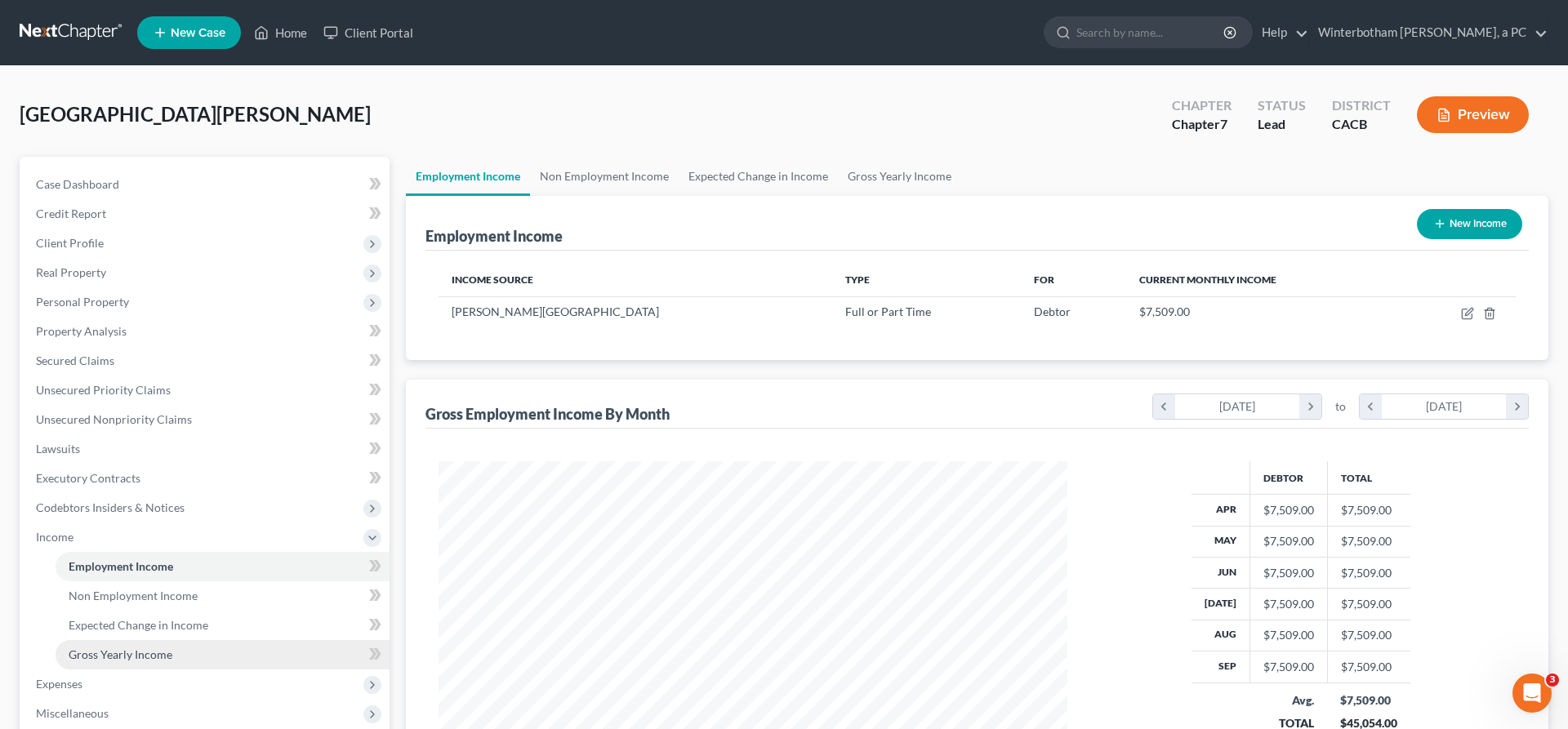
click at [133, 647] on span "Gross Yearly Income" at bounding box center [120, 654] width 104 height 14
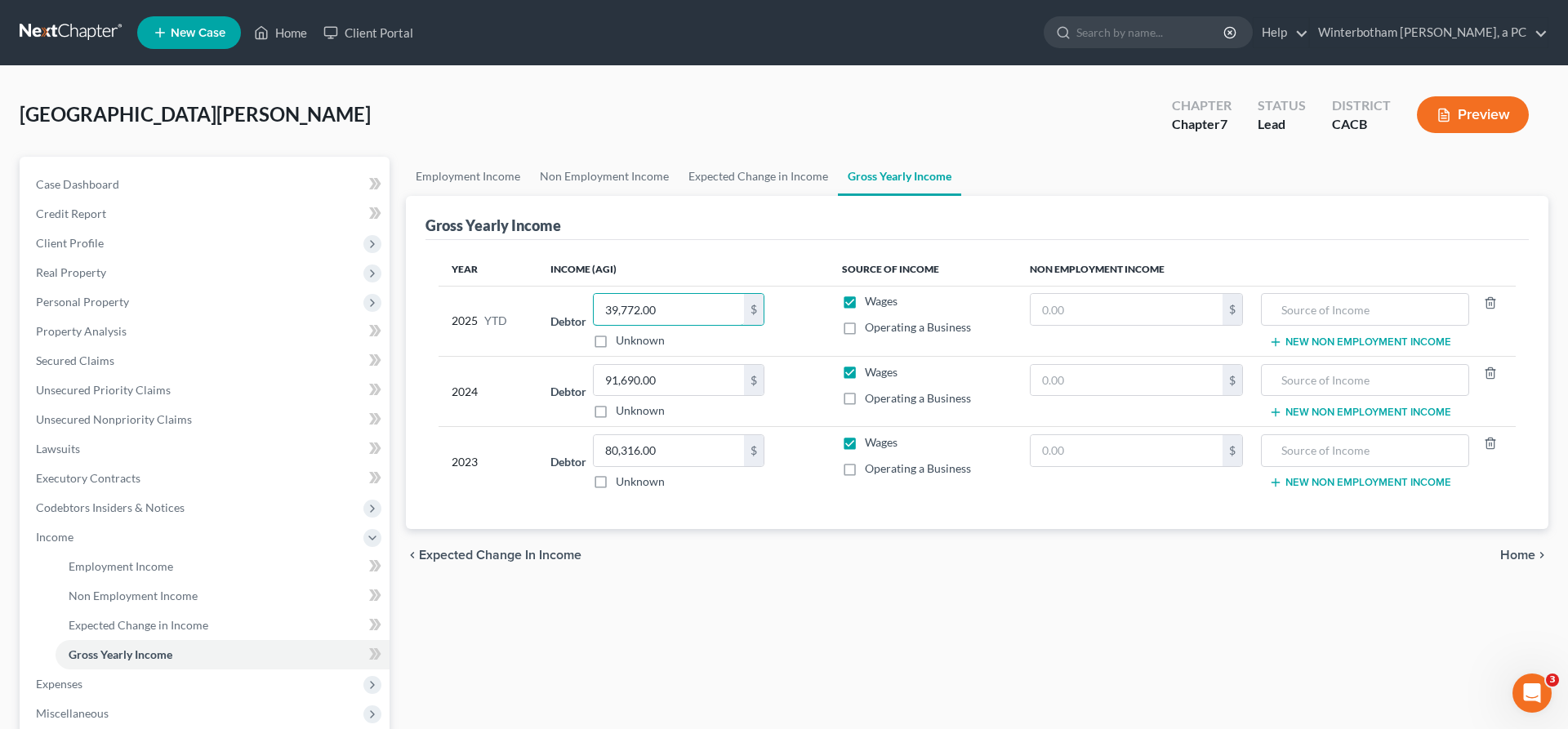
drag, startPoint x: 658, startPoint y: 245, endPoint x: 511, endPoint y: 255, distance: 147.3
click at [594, 294] on input "39,772.00" at bounding box center [669, 309] width 151 height 31
type input "0"
type input "68,058"
click at [158, 670] on span "Expenses" at bounding box center [206, 684] width 367 height 30
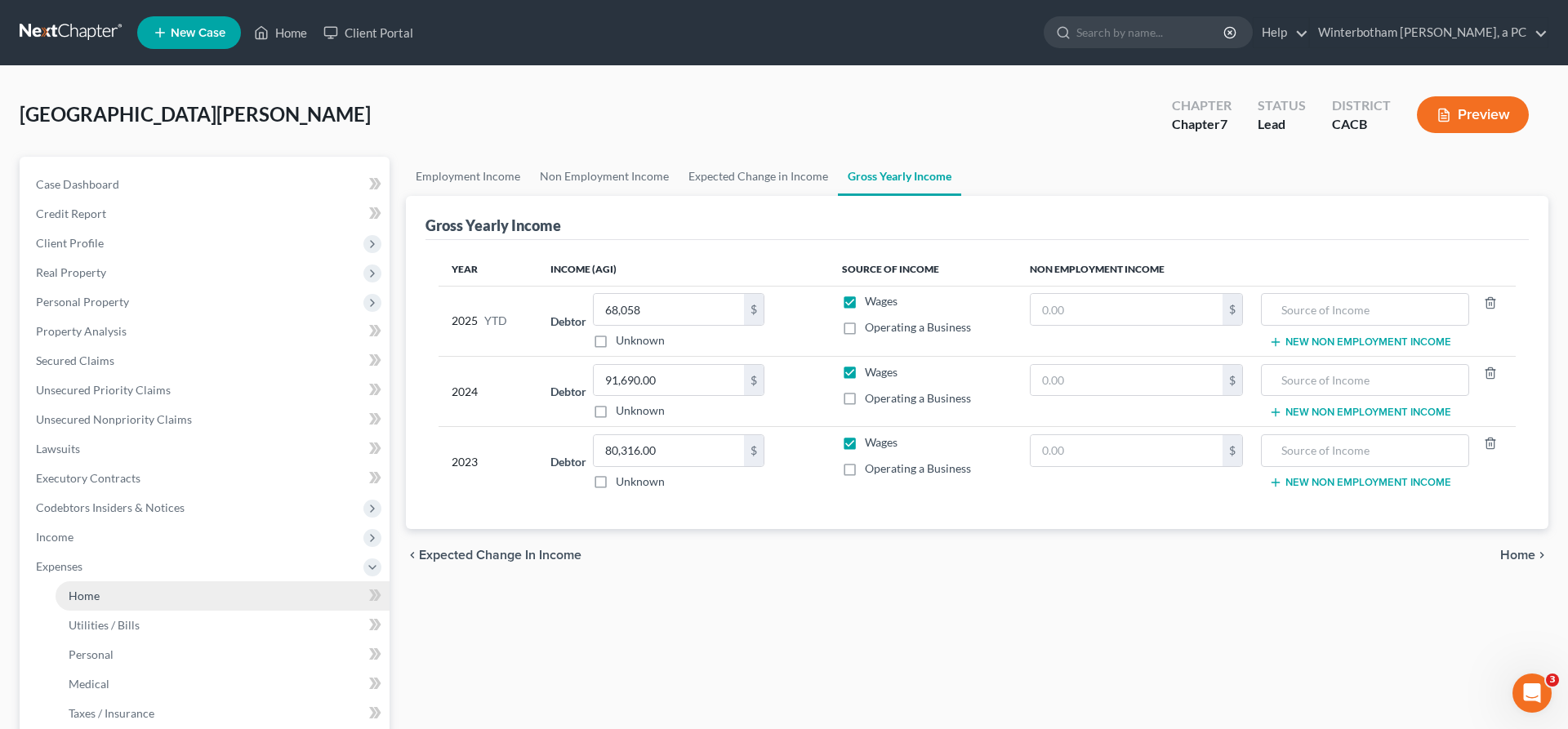
click at [109, 581] on link "Home" at bounding box center [222, 596] width 334 height 30
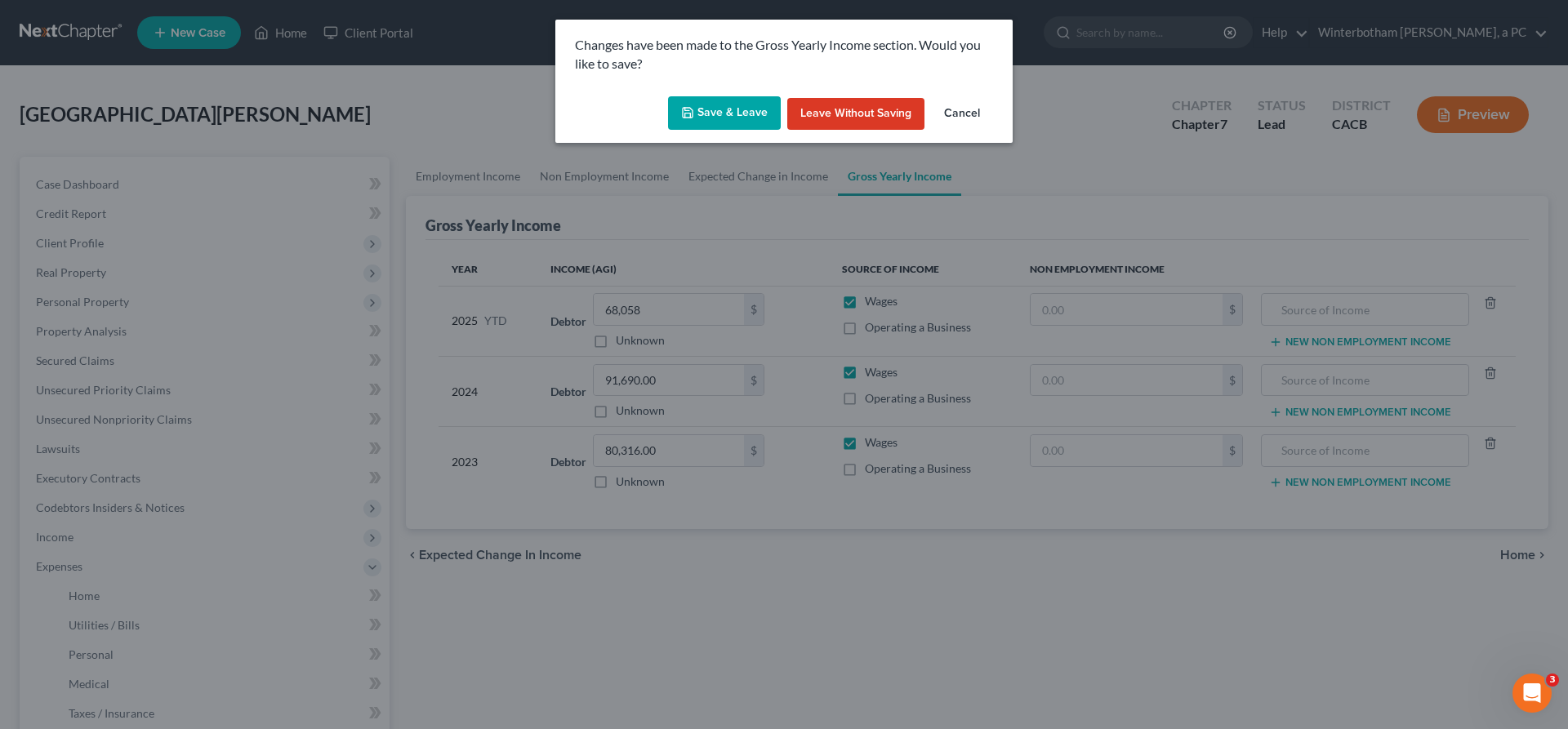
click at [726, 96] on button "Save & Leave" at bounding box center [725, 113] width 113 height 35
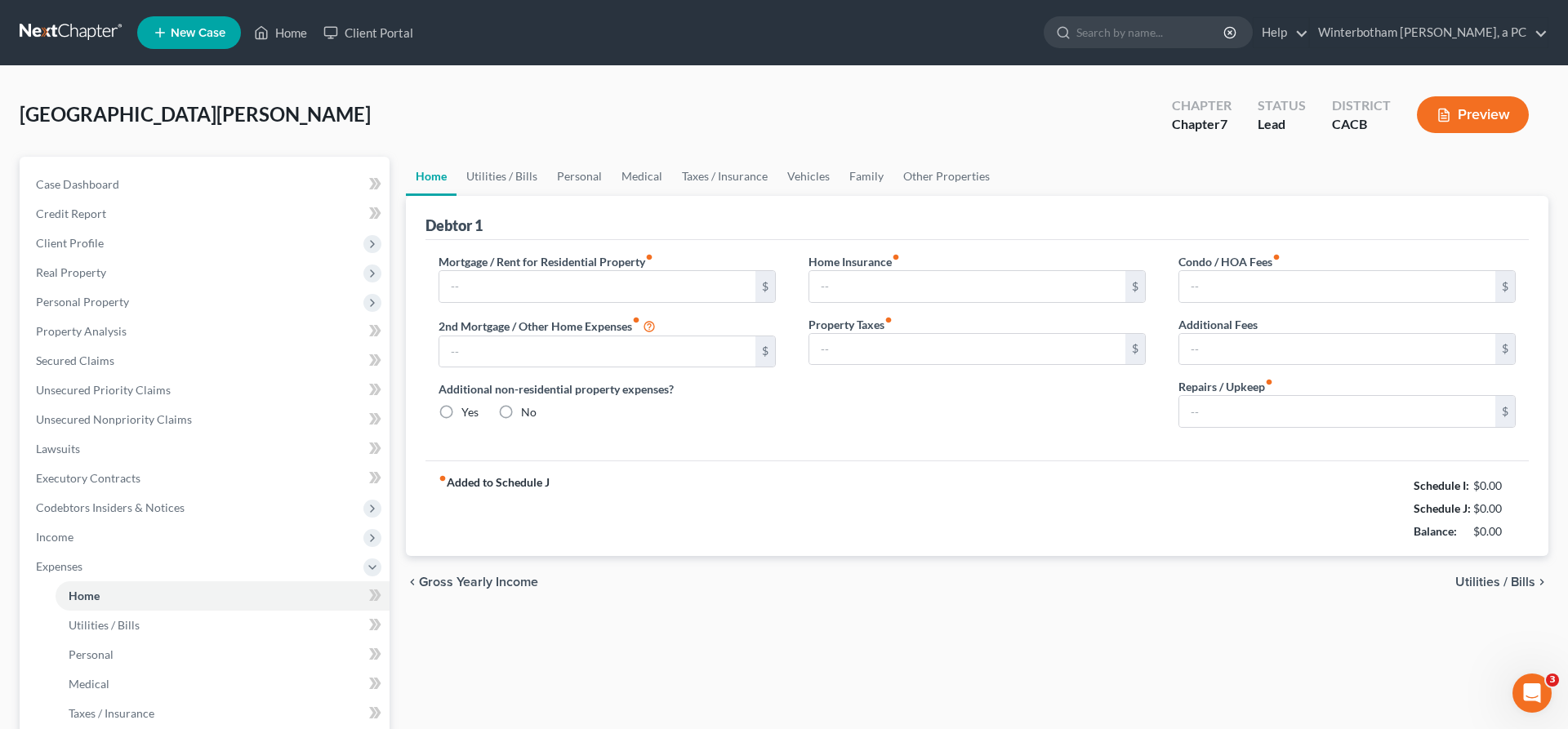
type input "2,610.00"
type input "0.00"
radio input "true"
type input "0.00"
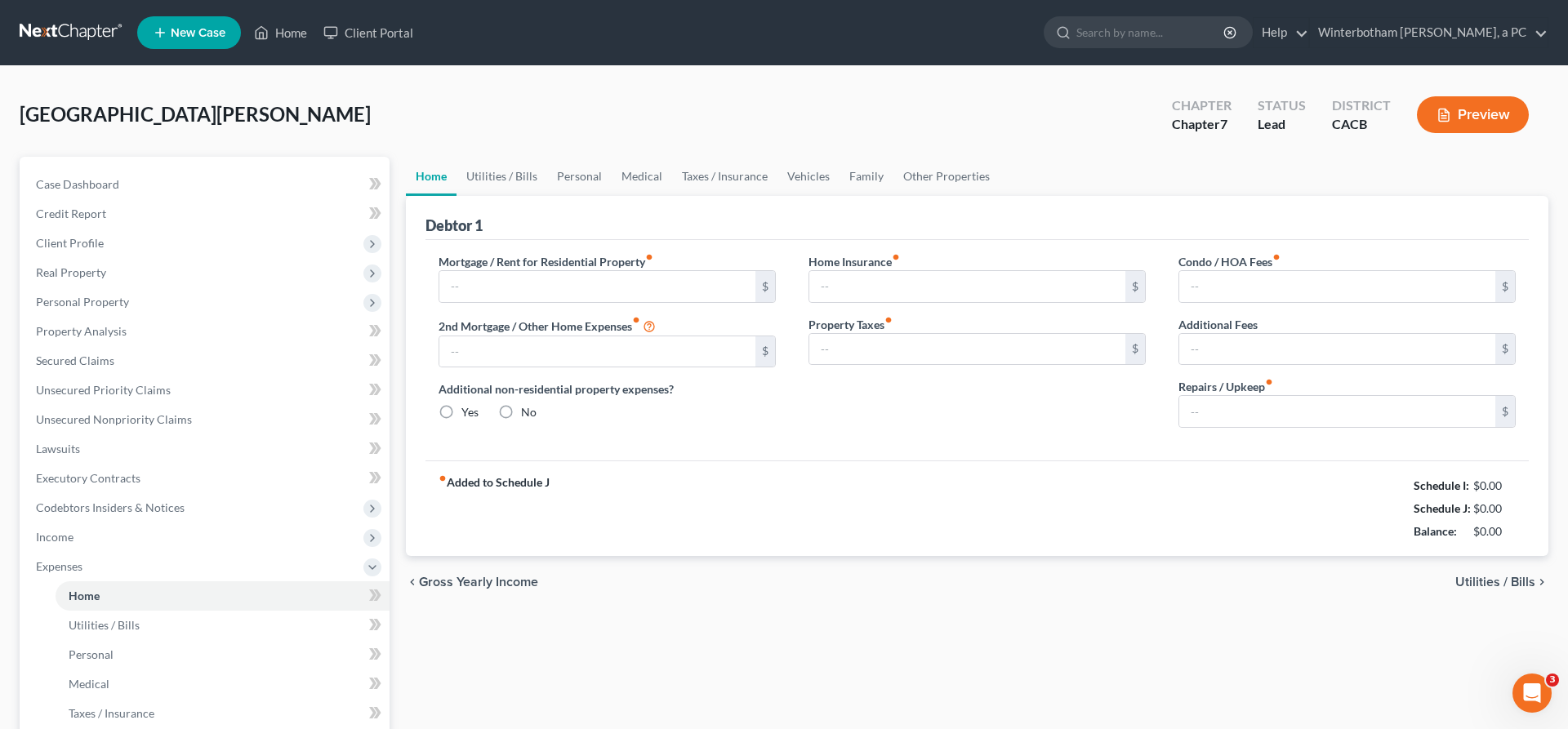
type input "160.00"
type input "0.00"
type input "100.00"
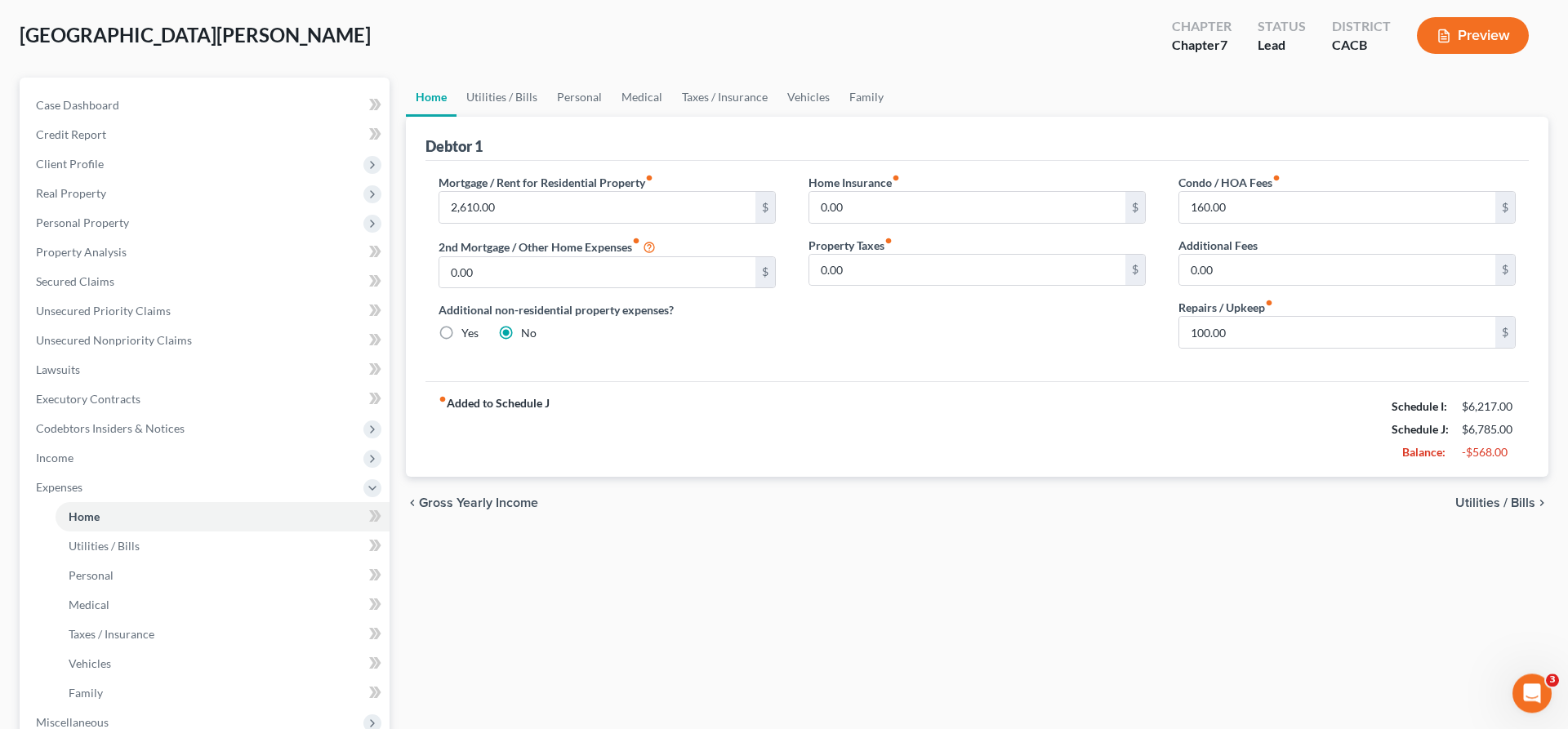
scroll to position [86, 0]
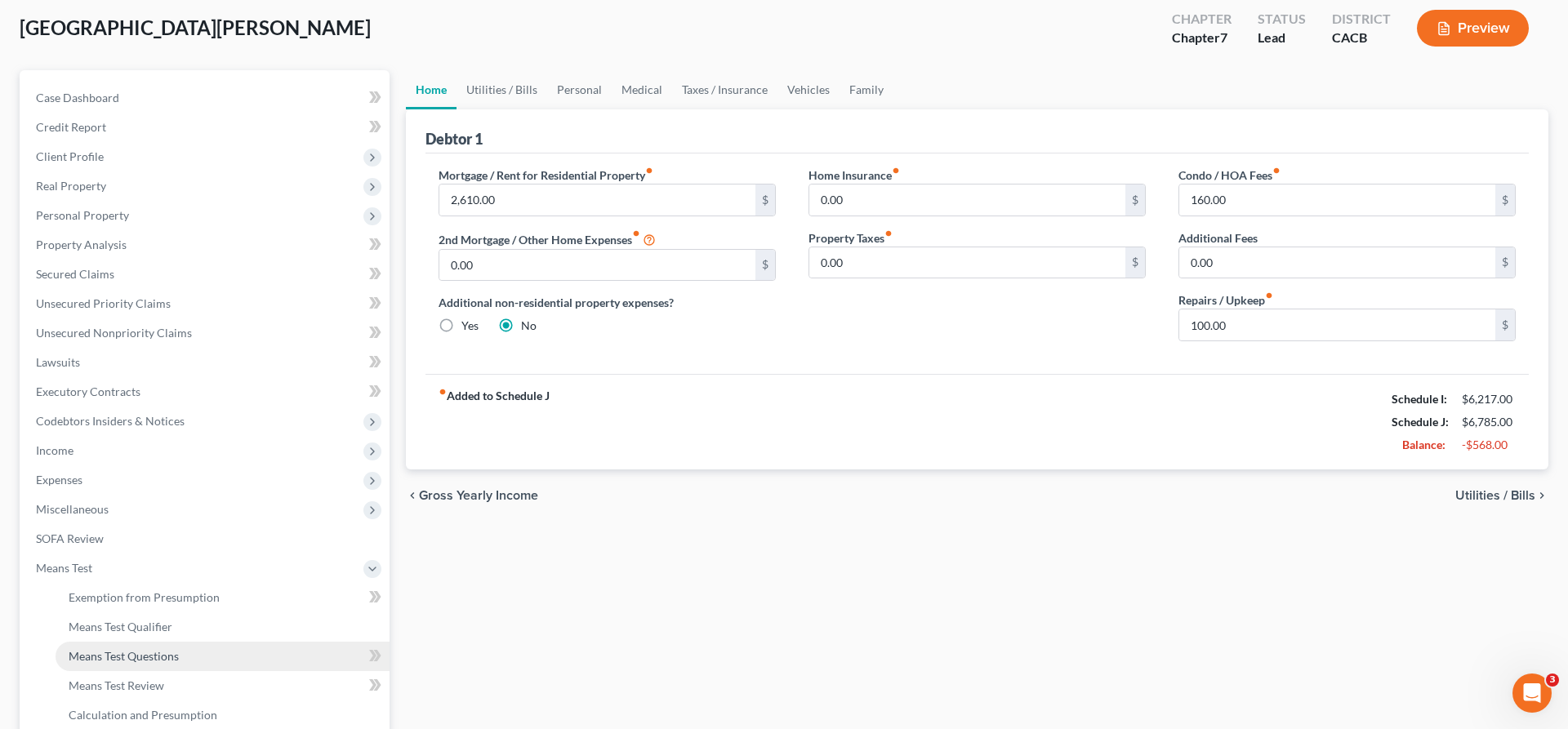
scroll to position [43, 0]
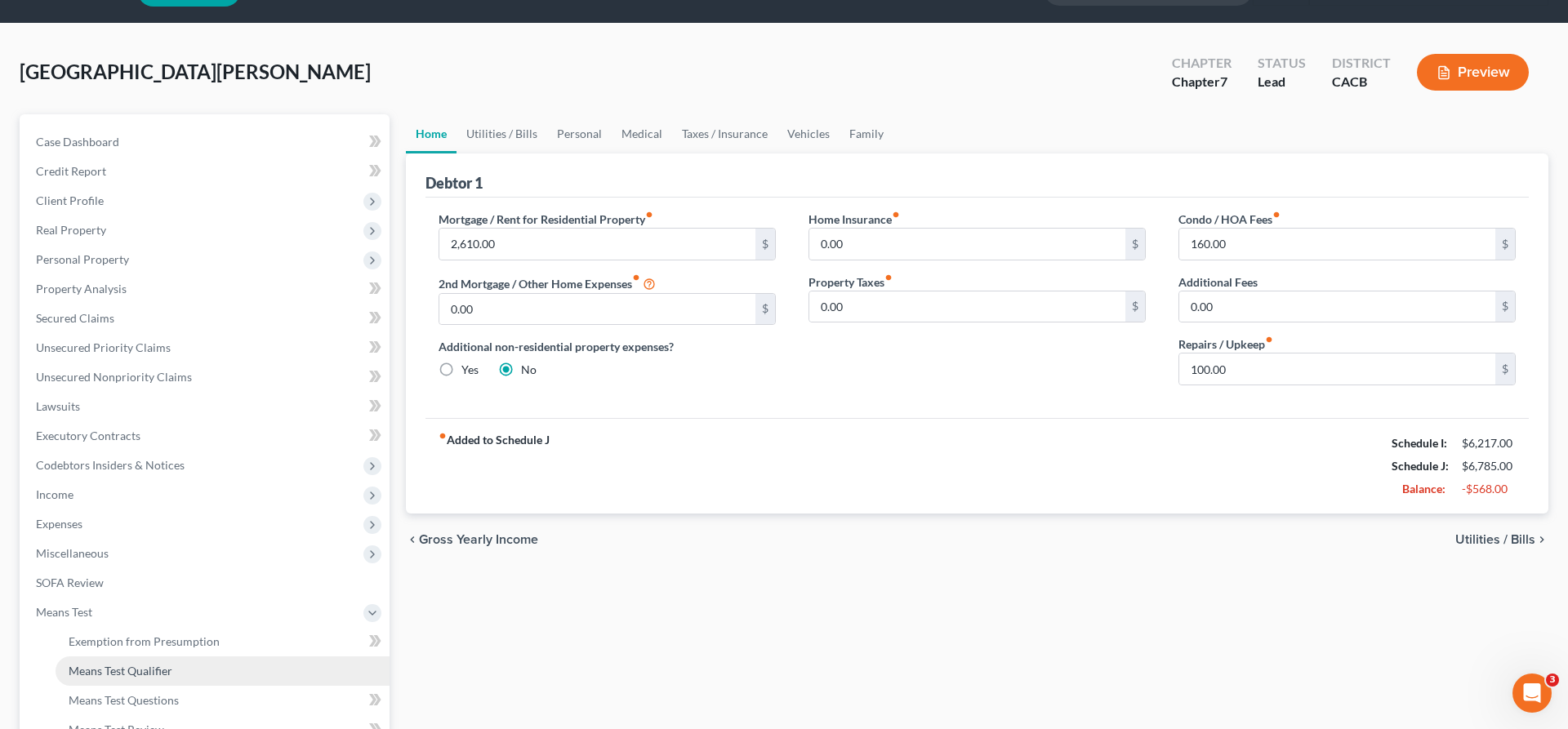
click at [137, 656] on link "Means Test Qualifier" at bounding box center [222, 671] width 334 height 30
